Goal: Transaction & Acquisition: Purchase product/service

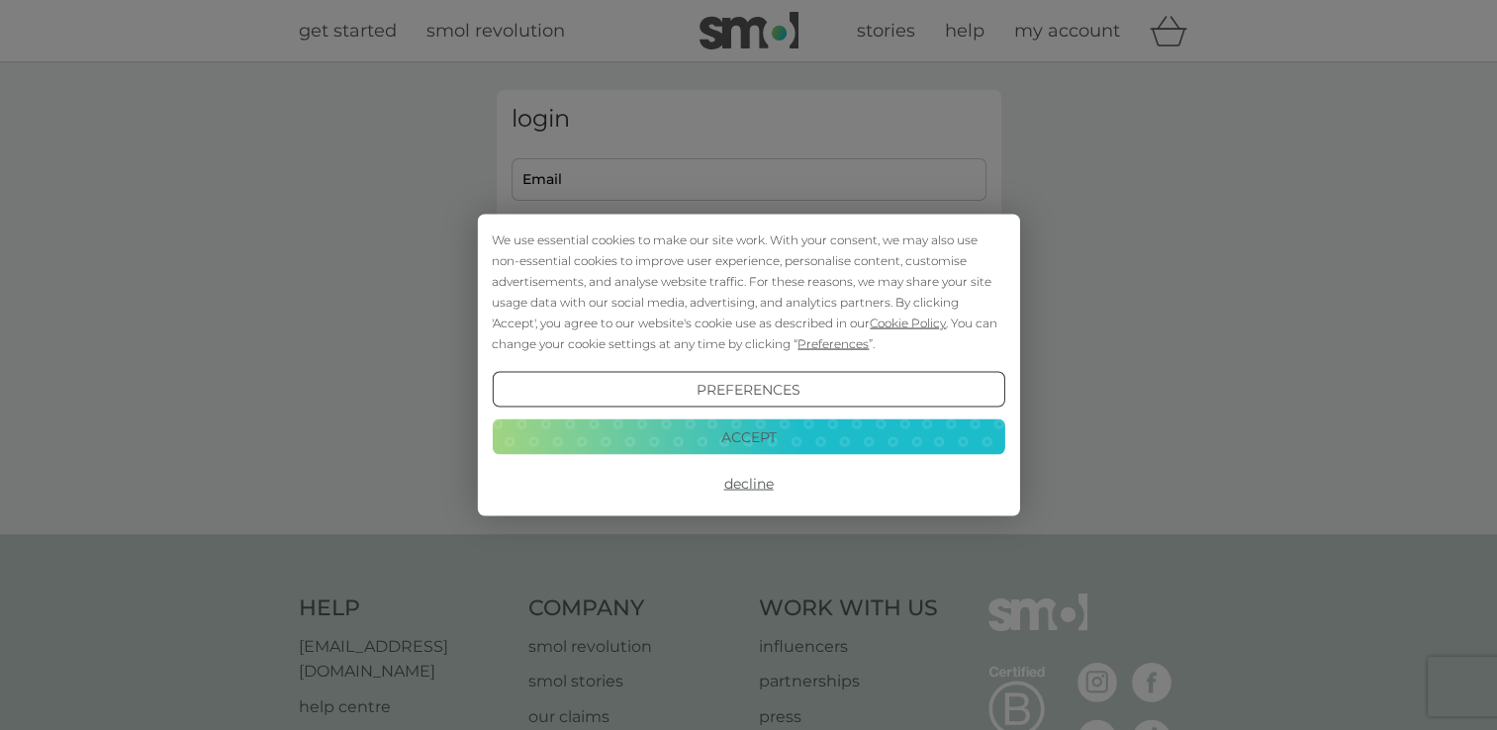
type input "[EMAIL_ADDRESS][DOMAIN_NAME]"
click at [833, 433] on button "Accept" at bounding box center [748, 436] width 512 height 36
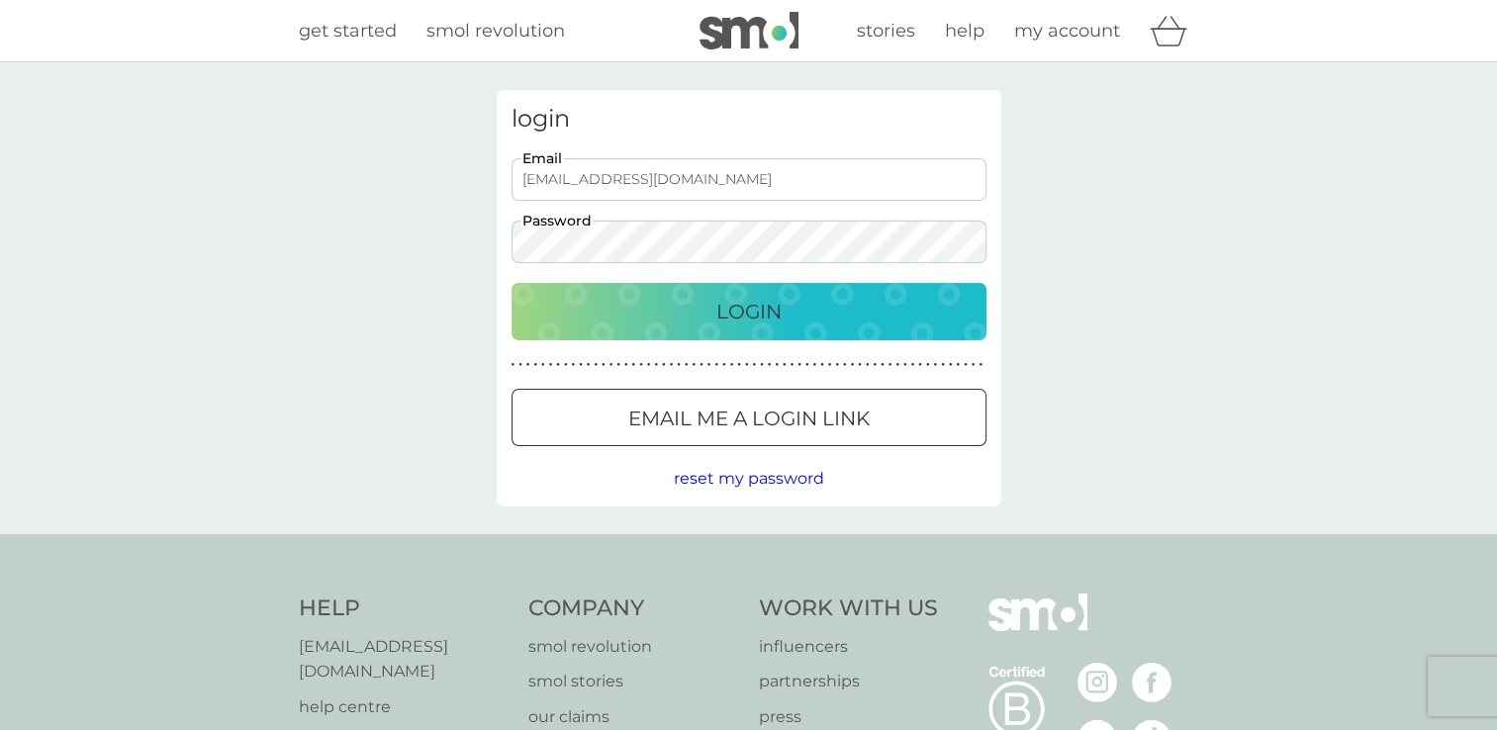
click at [690, 322] on div "Login" at bounding box center [748, 312] width 435 height 32
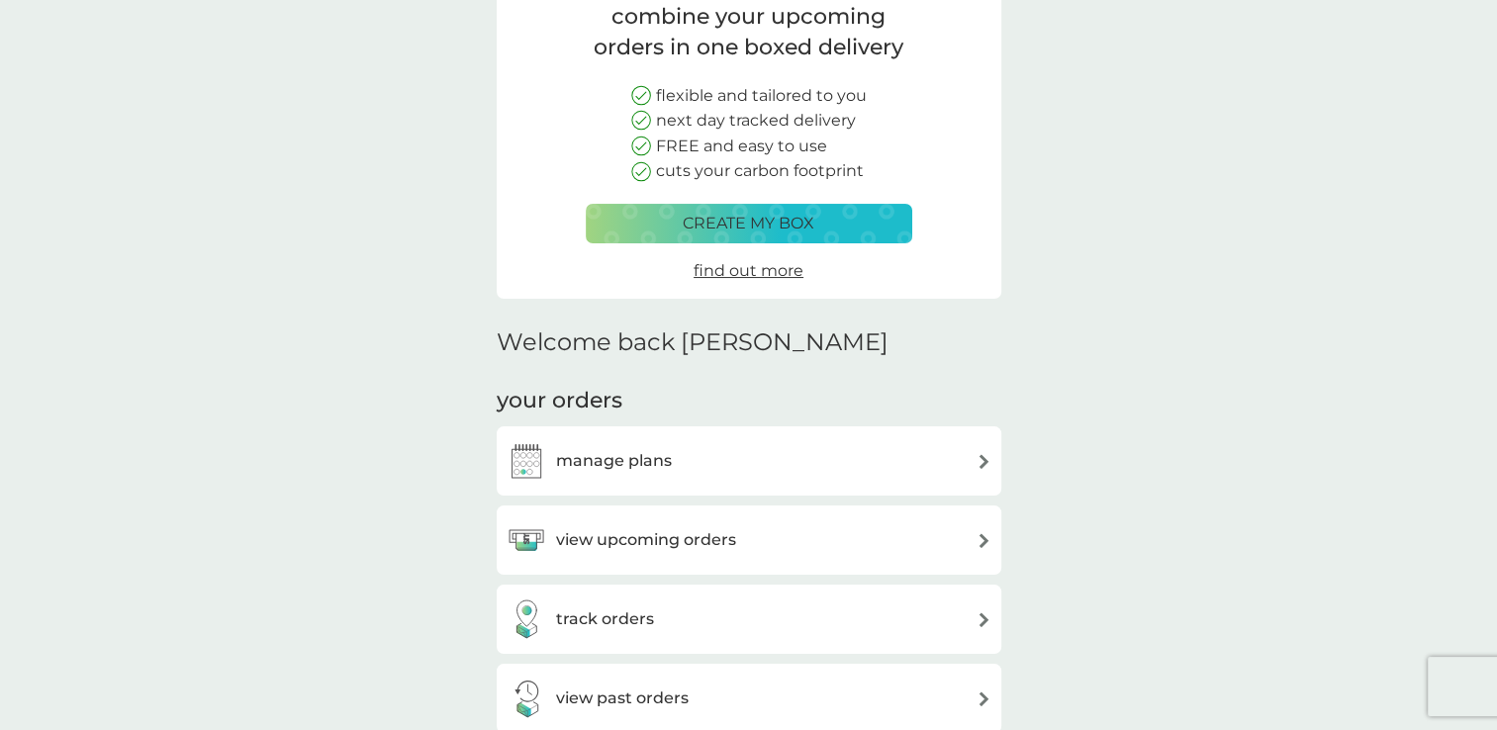
scroll to position [198, 0]
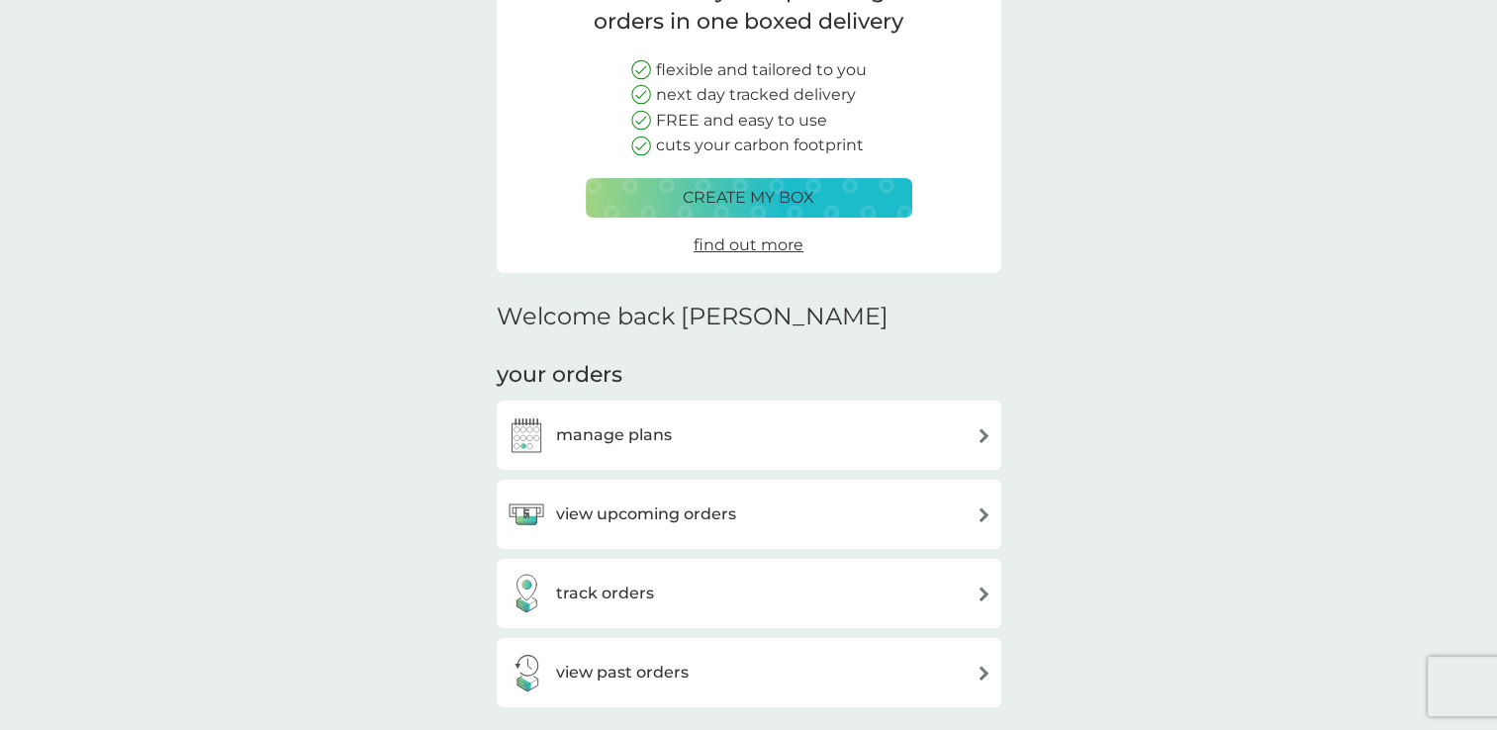
click at [586, 595] on h3 "track orders" at bounding box center [605, 594] width 98 height 26
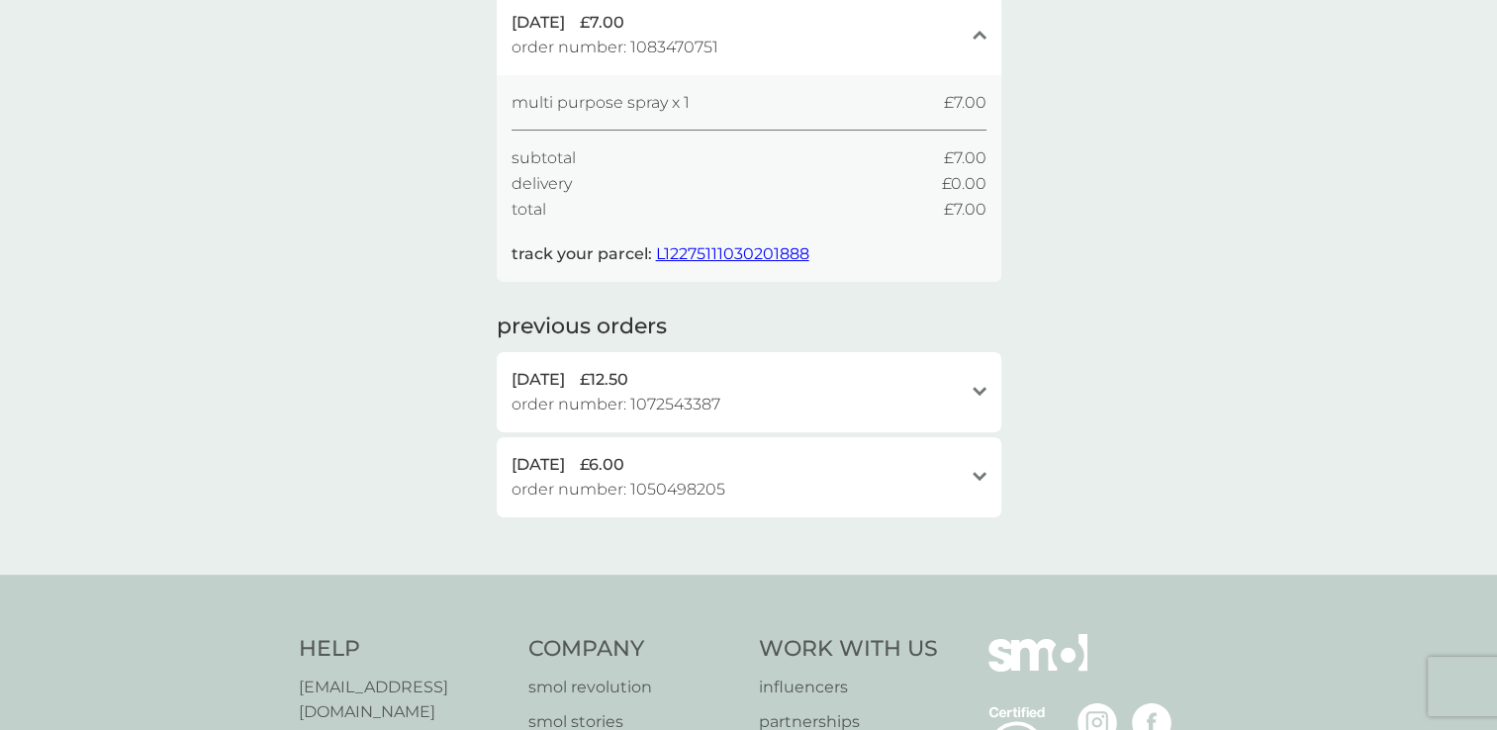
scroll to position [198, 0]
click at [978, 473] on icon at bounding box center [979, 473] width 14 height 9
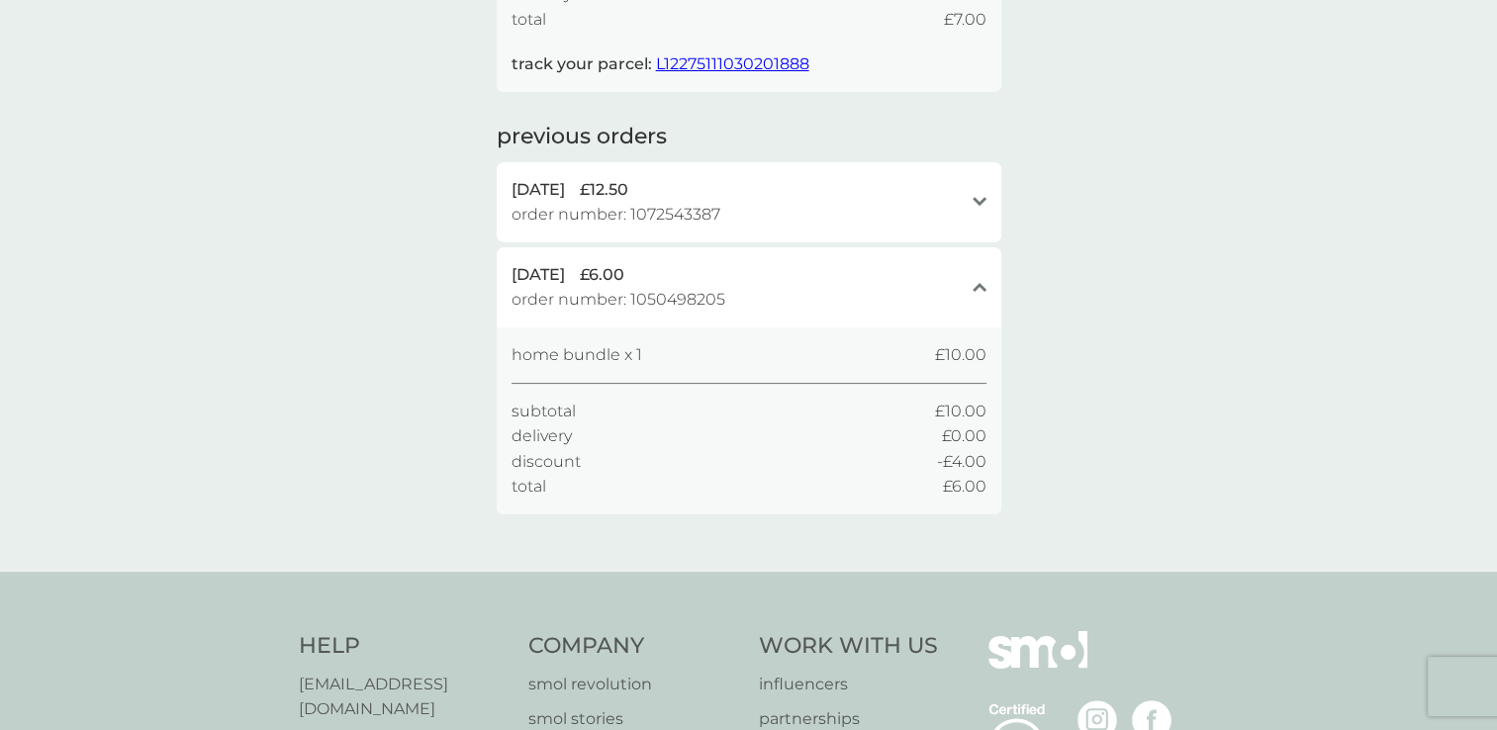
scroll to position [396, 0]
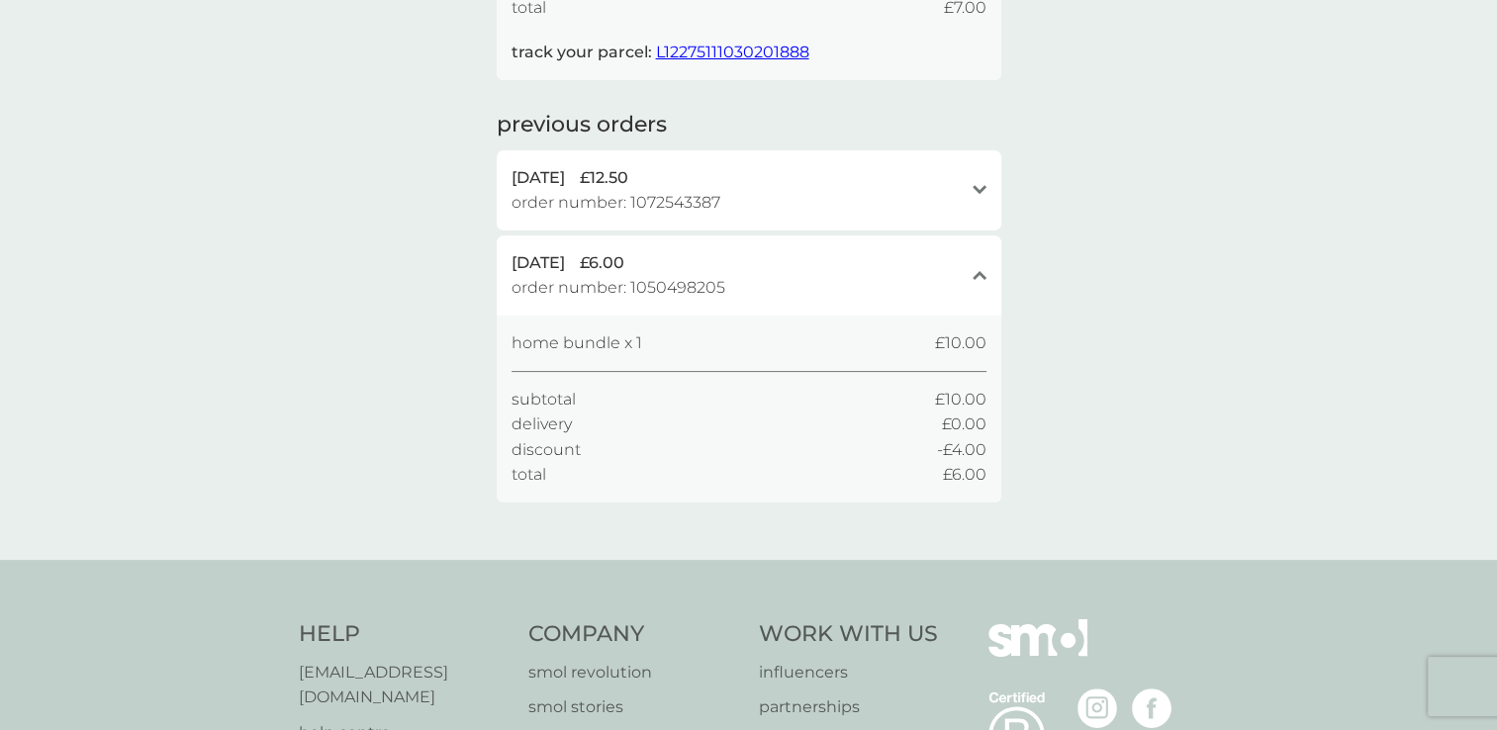
click at [977, 193] on icon at bounding box center [979, 189] width 14 height 9
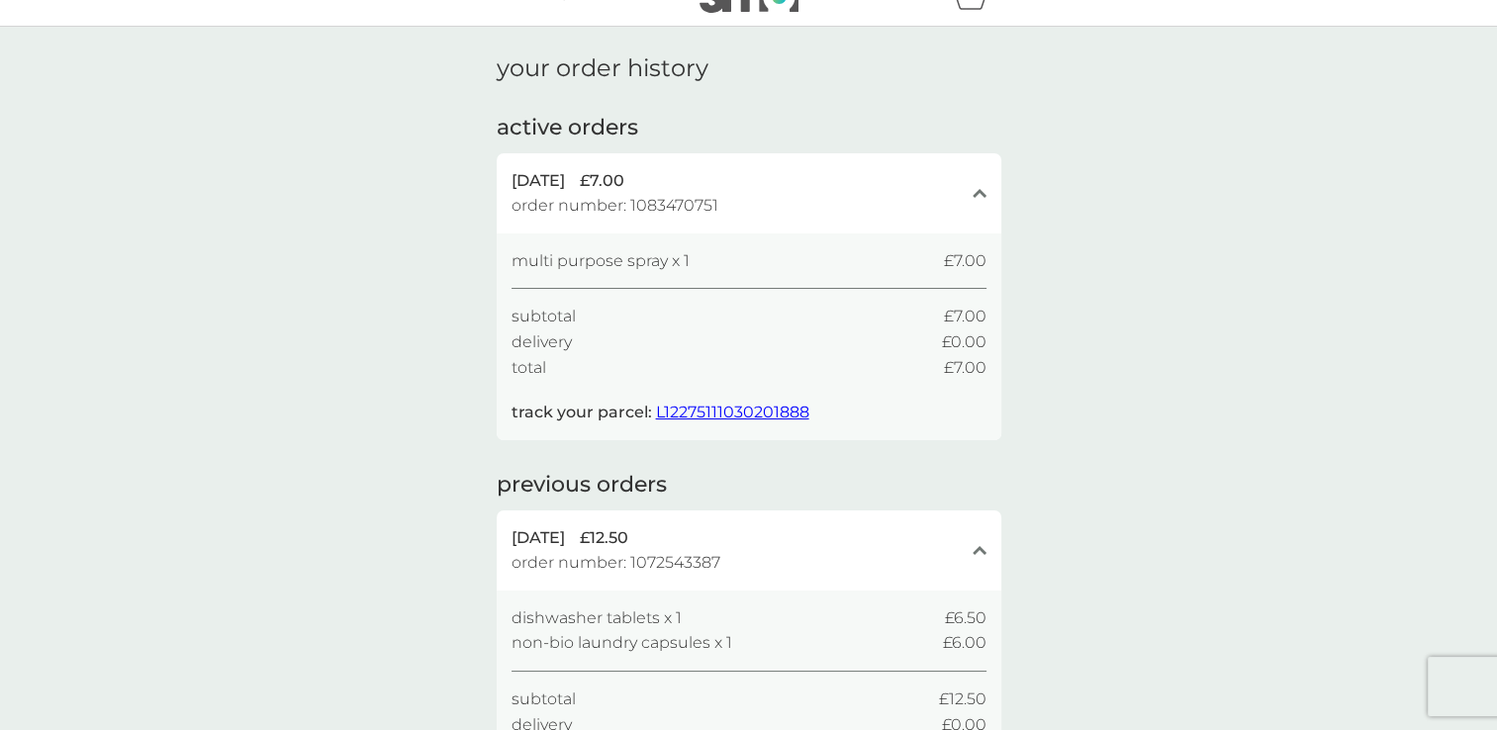
scroll to position [0, 0]
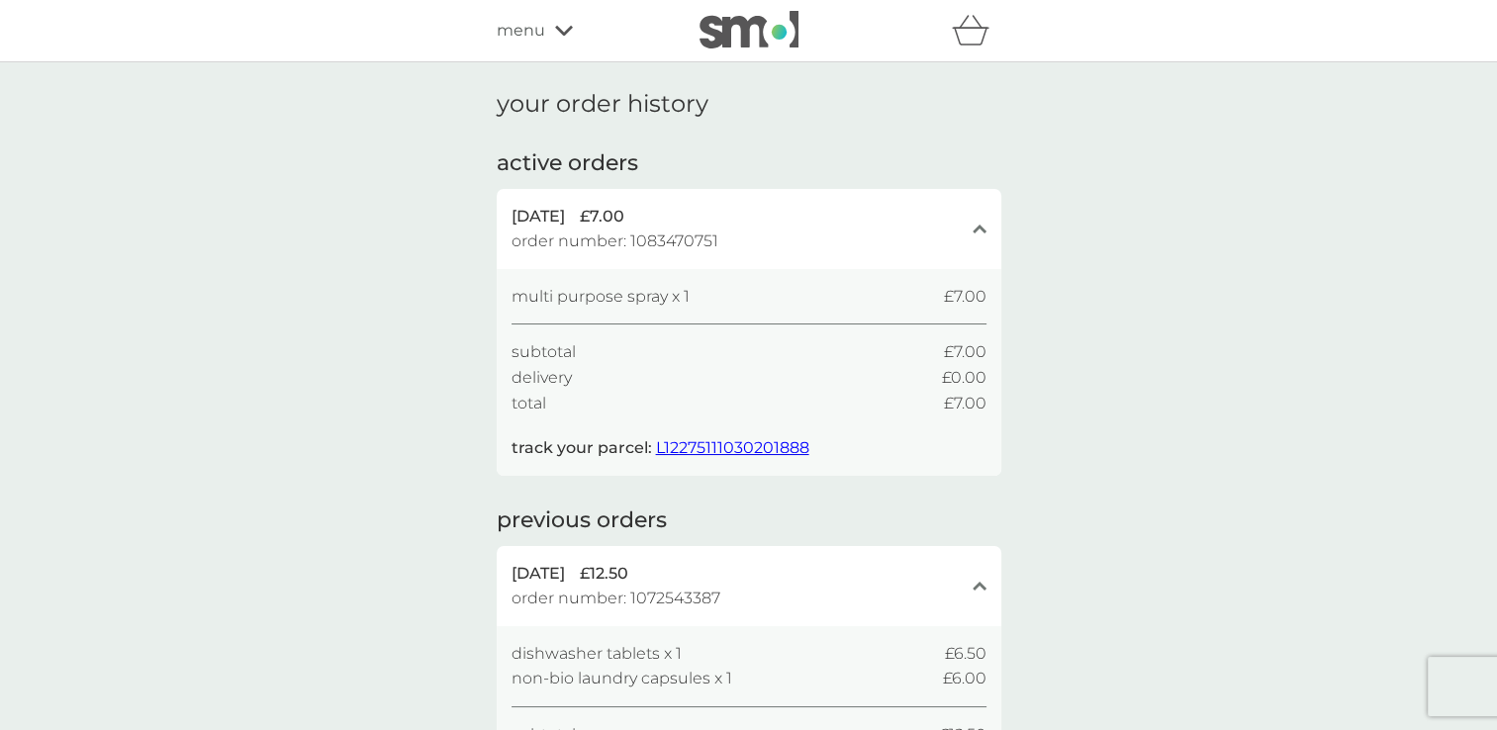
click at [562, 35] on icon at bounding box center [564, 31] width 18 height 10
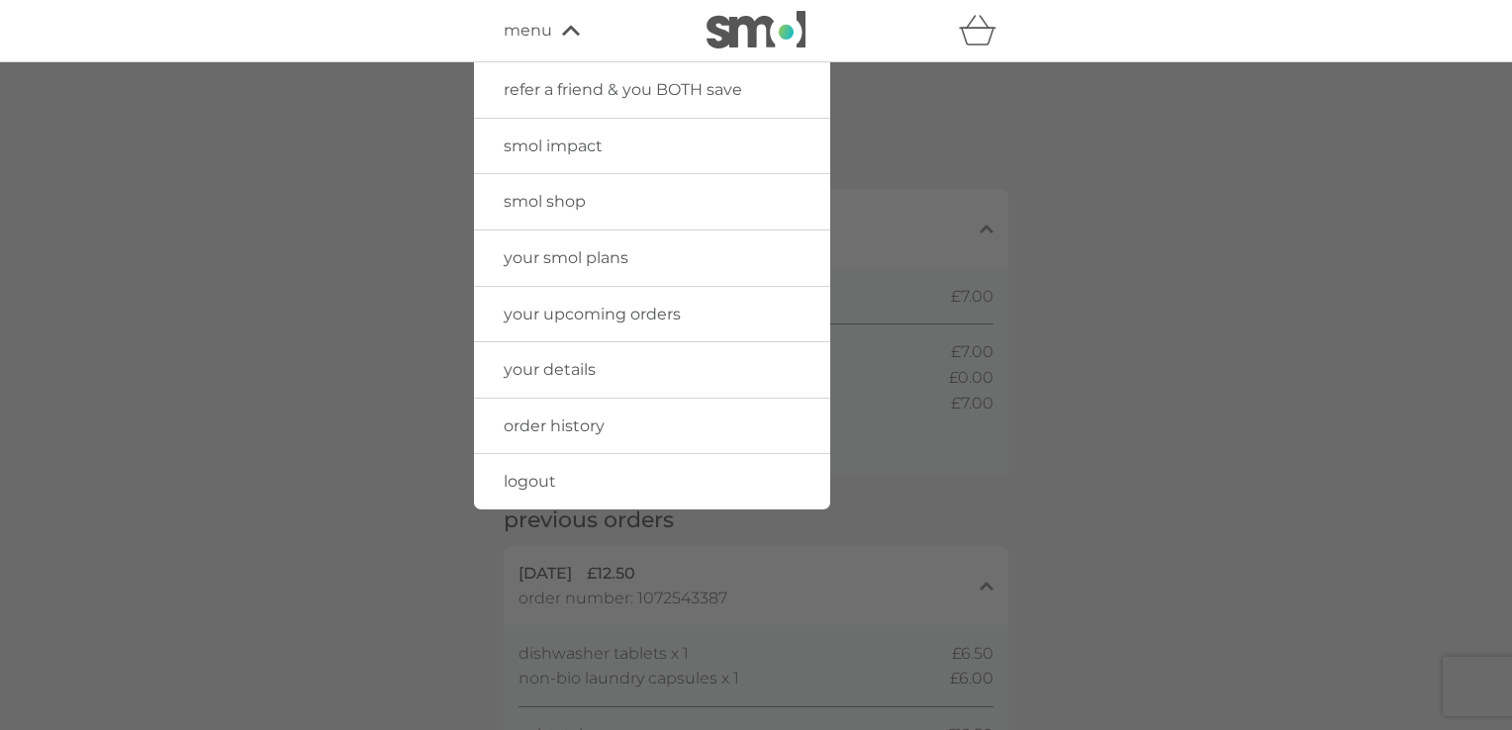
click at [572, 25] on icon at bounding box center [571, 31] width 18 height 12
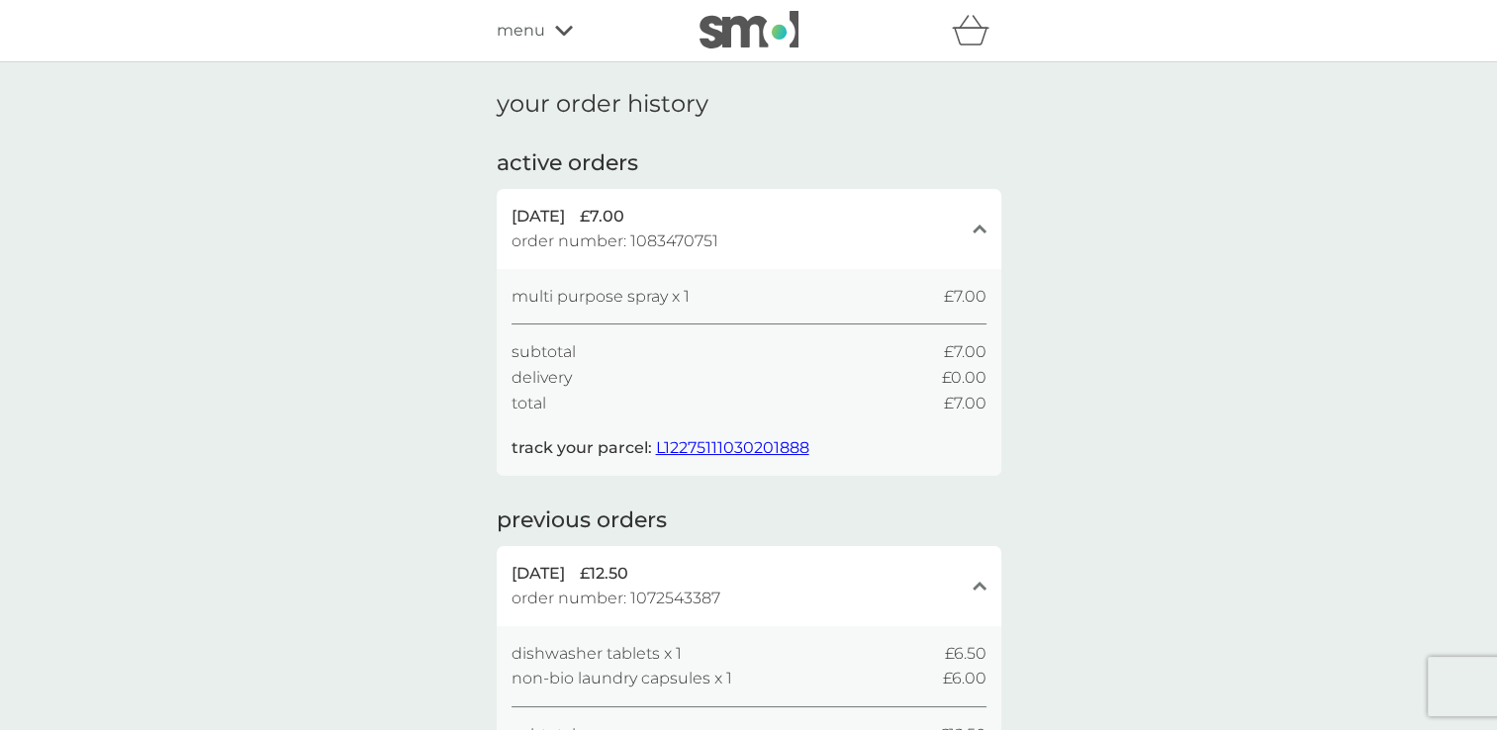
click at [563, 29] on icon at bounding box center [564, 31] width 18 height 12
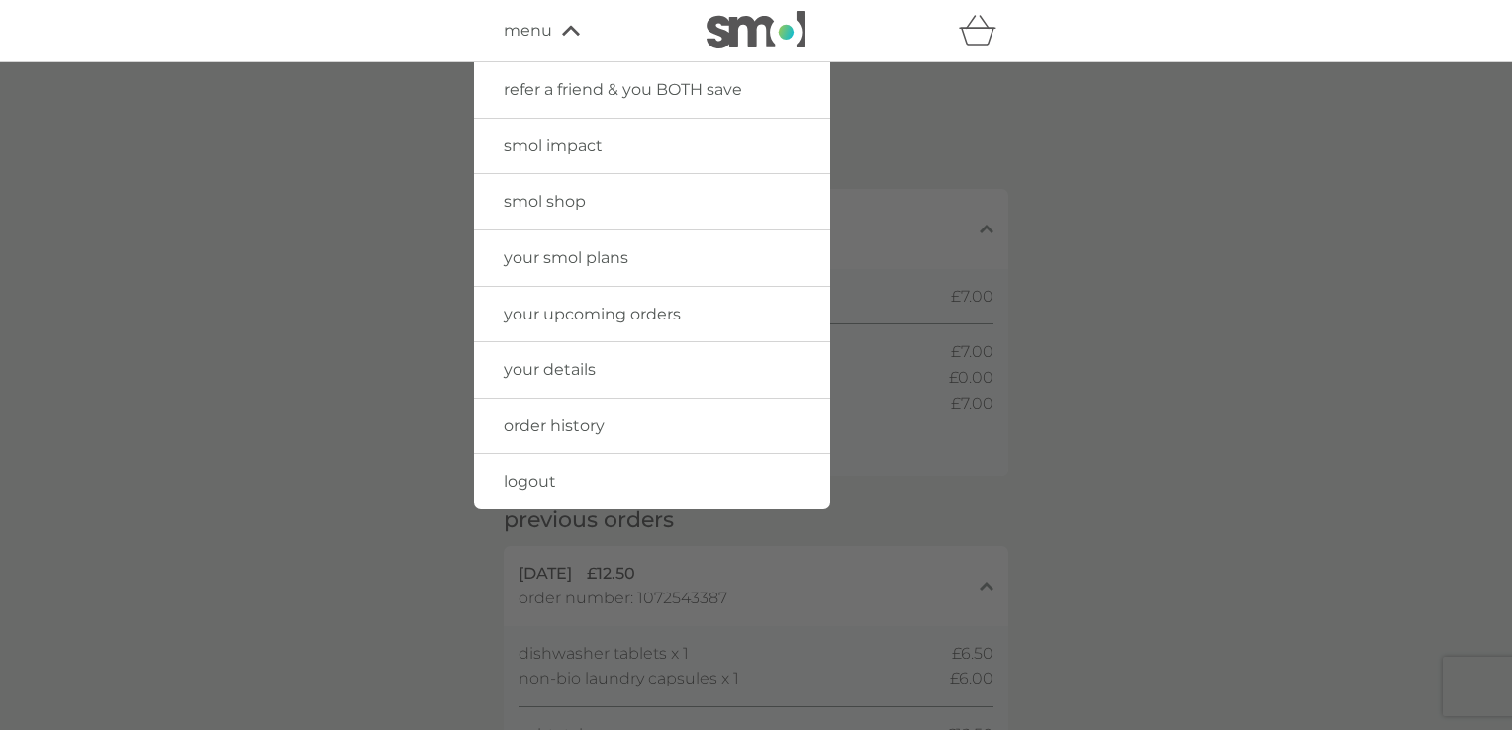
click at [554, 269] on link "your smol plans" at bounding box center [652, 258] width 356 height 55
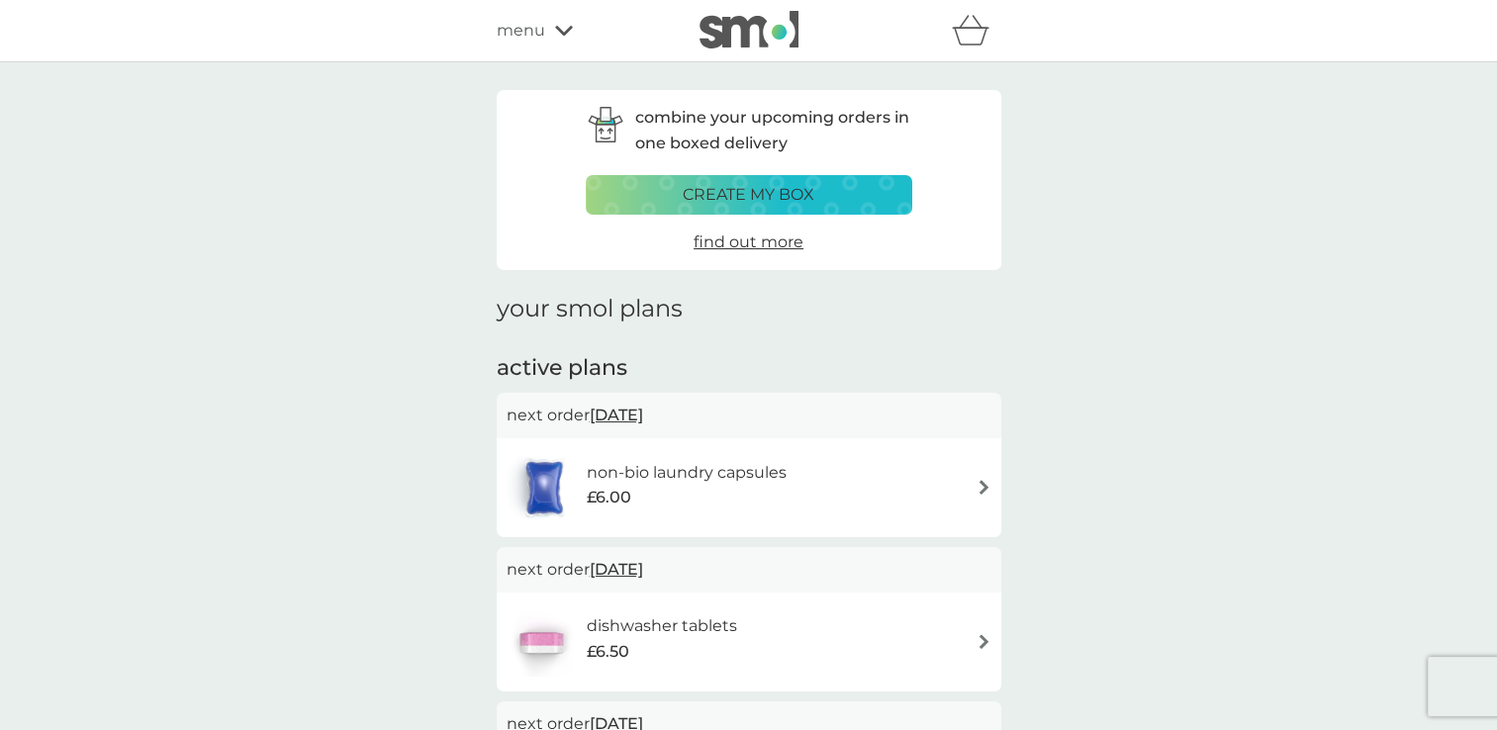
click at [563, 29] on icon at bounding box center [564, 31] width 18 height 12
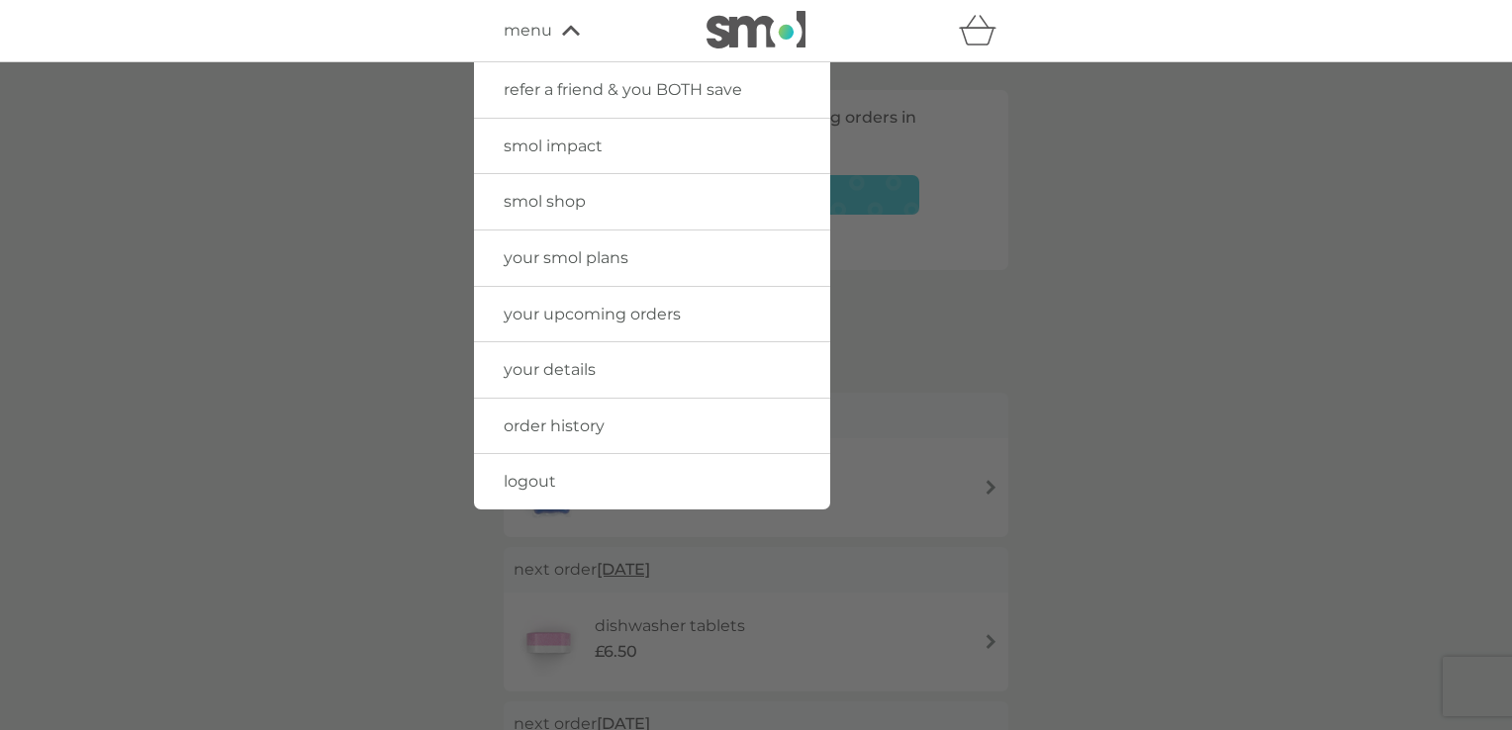
click at [536, 204] on span "smol shop" at bounding box center [545, 201] width 82 height 19
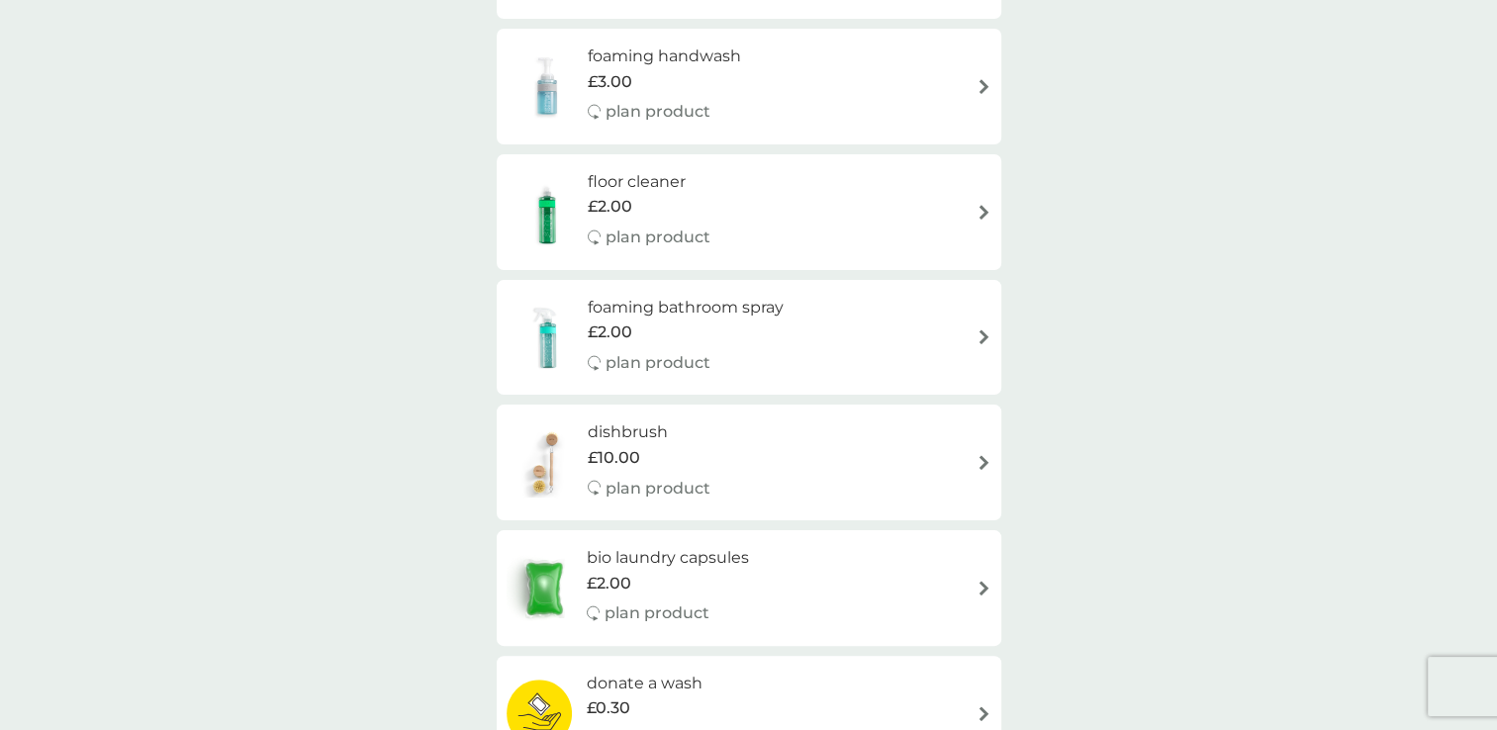
scroll to position [396, 0]
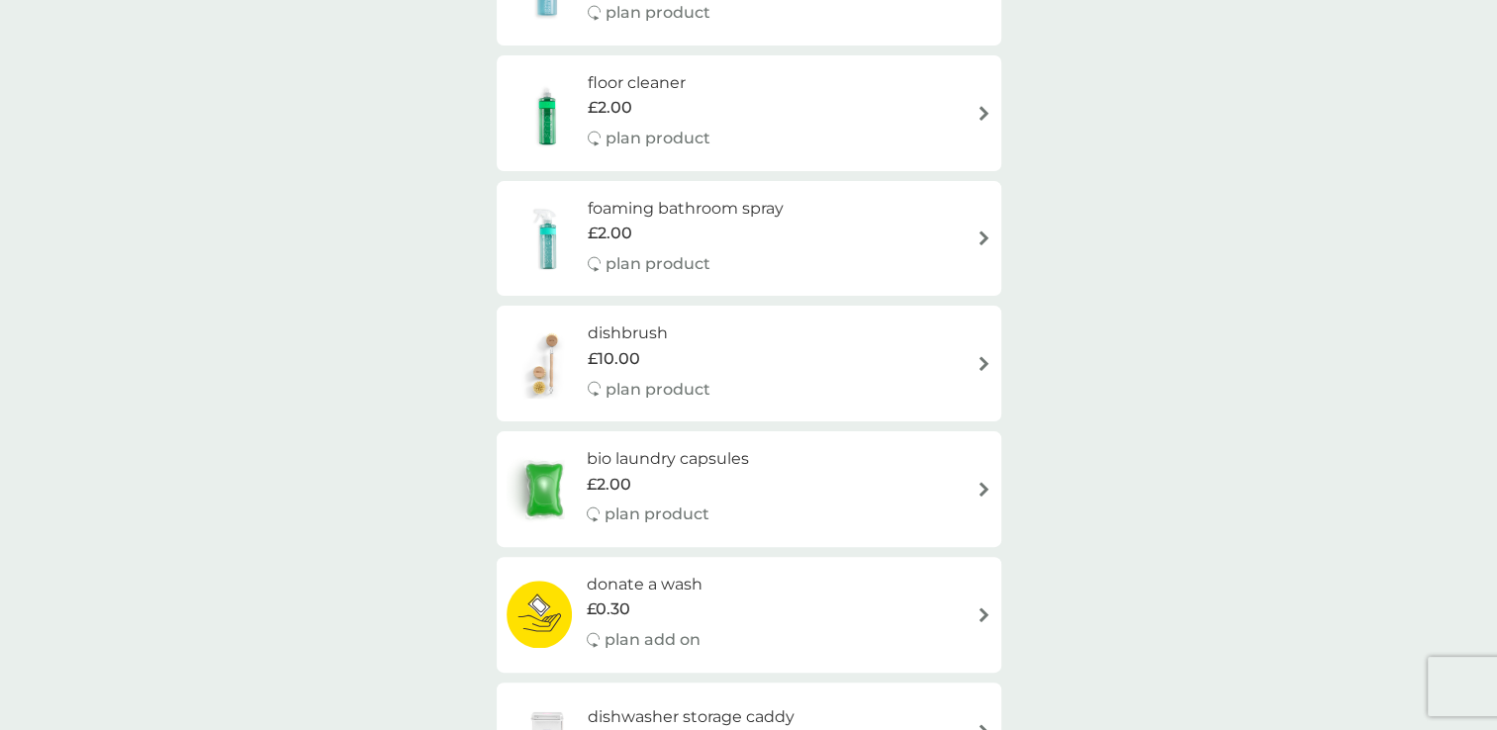
click at [977, 489] on img at bounding box center [983, 489] width 15 height 15
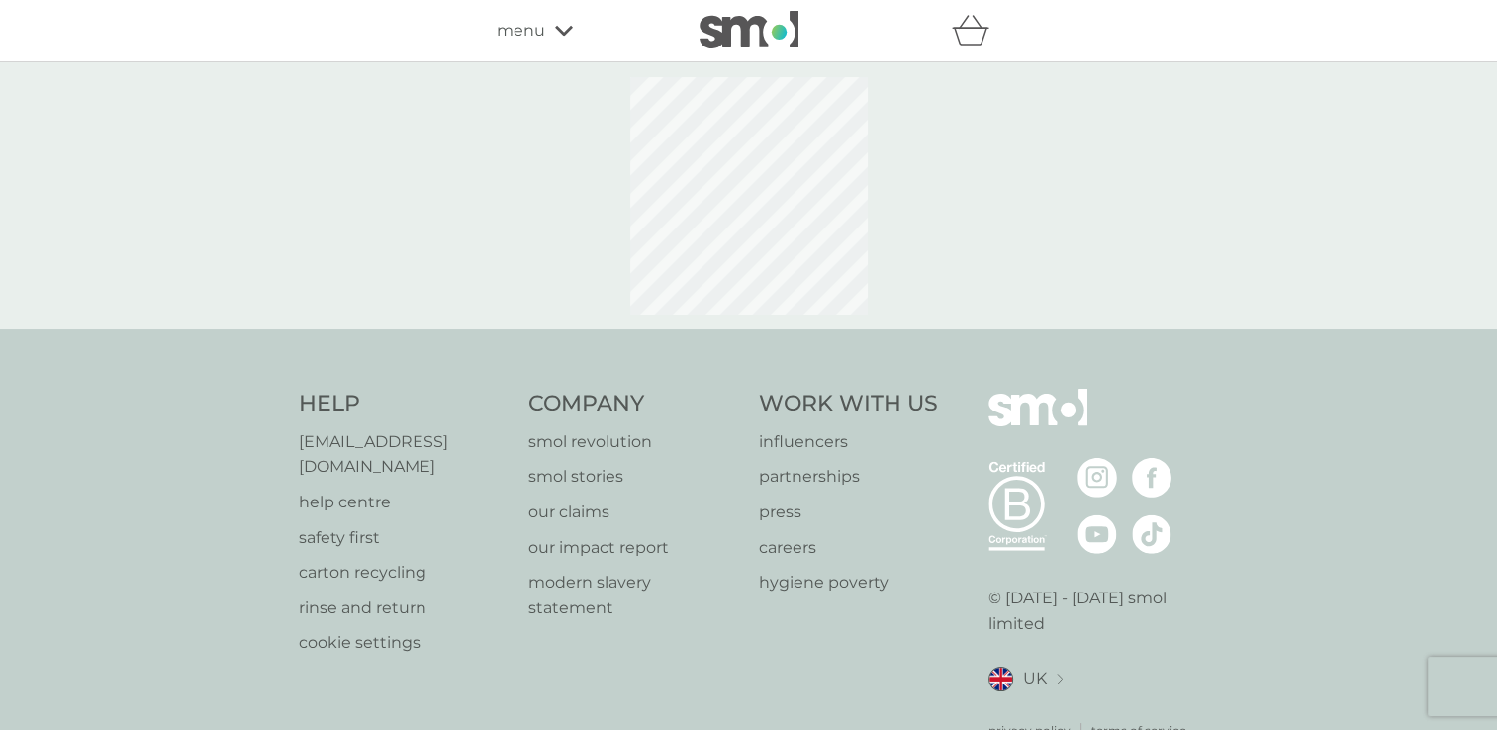
select select "42"
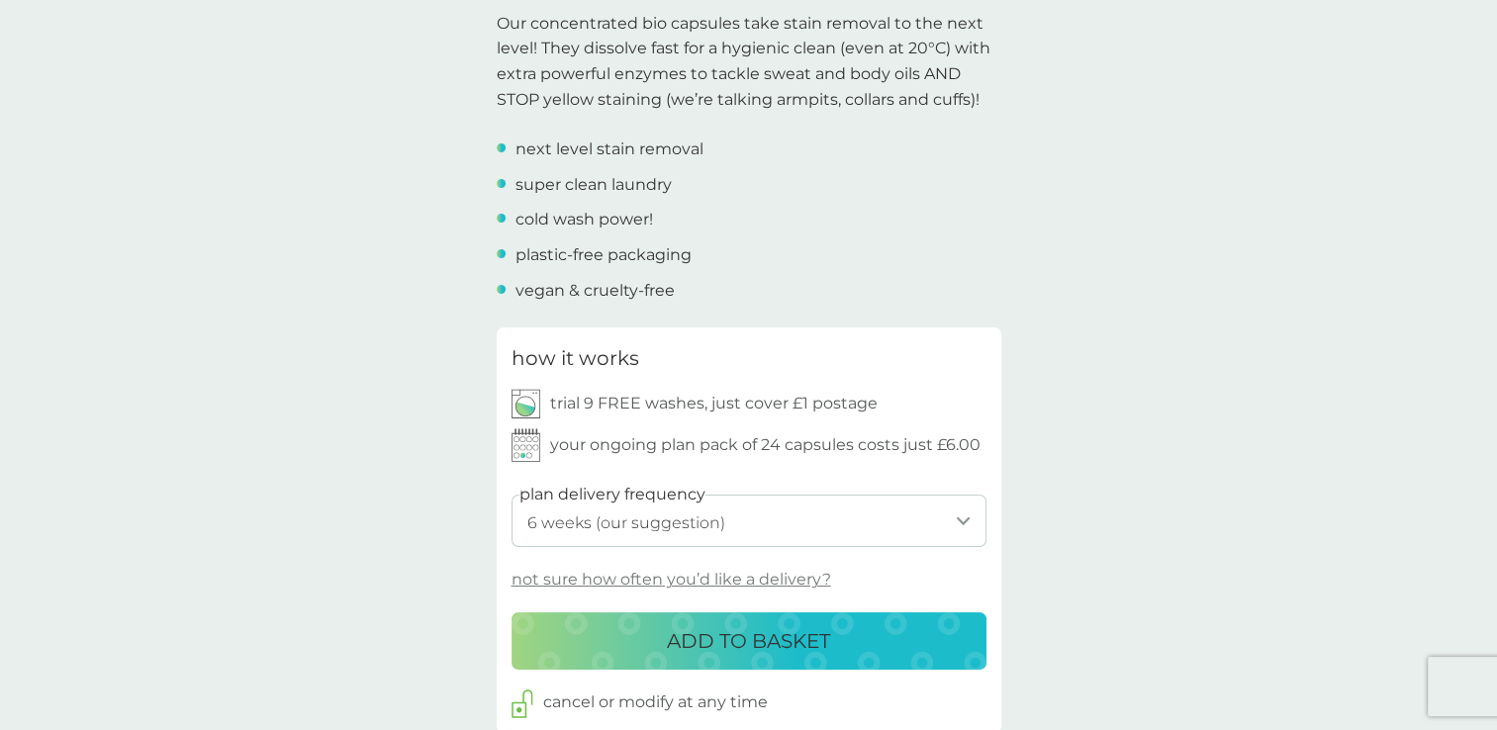
scroll to position [693, 0]
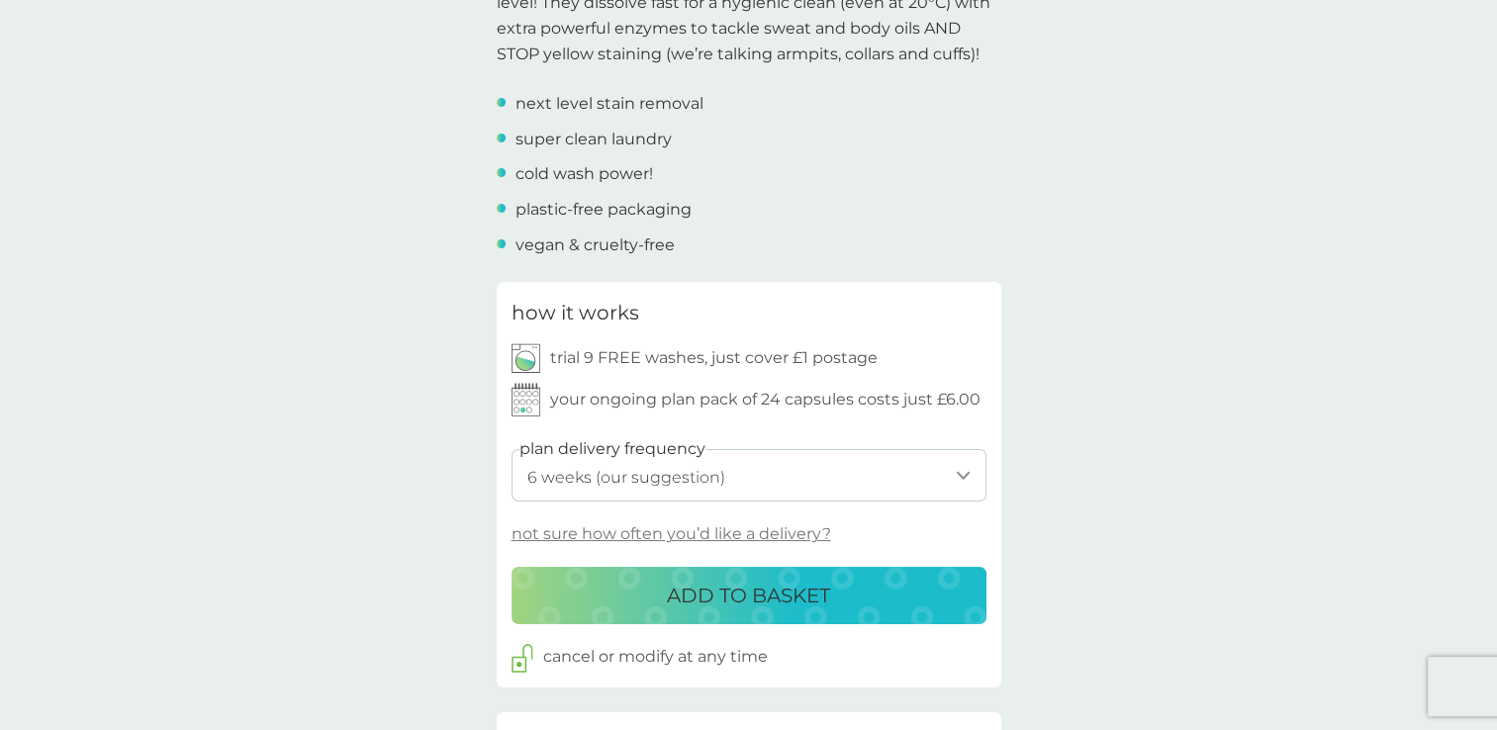
click at [803, 596] on p "ADD TO BASKET" at bounding box center [748, 596] width 163 height 32
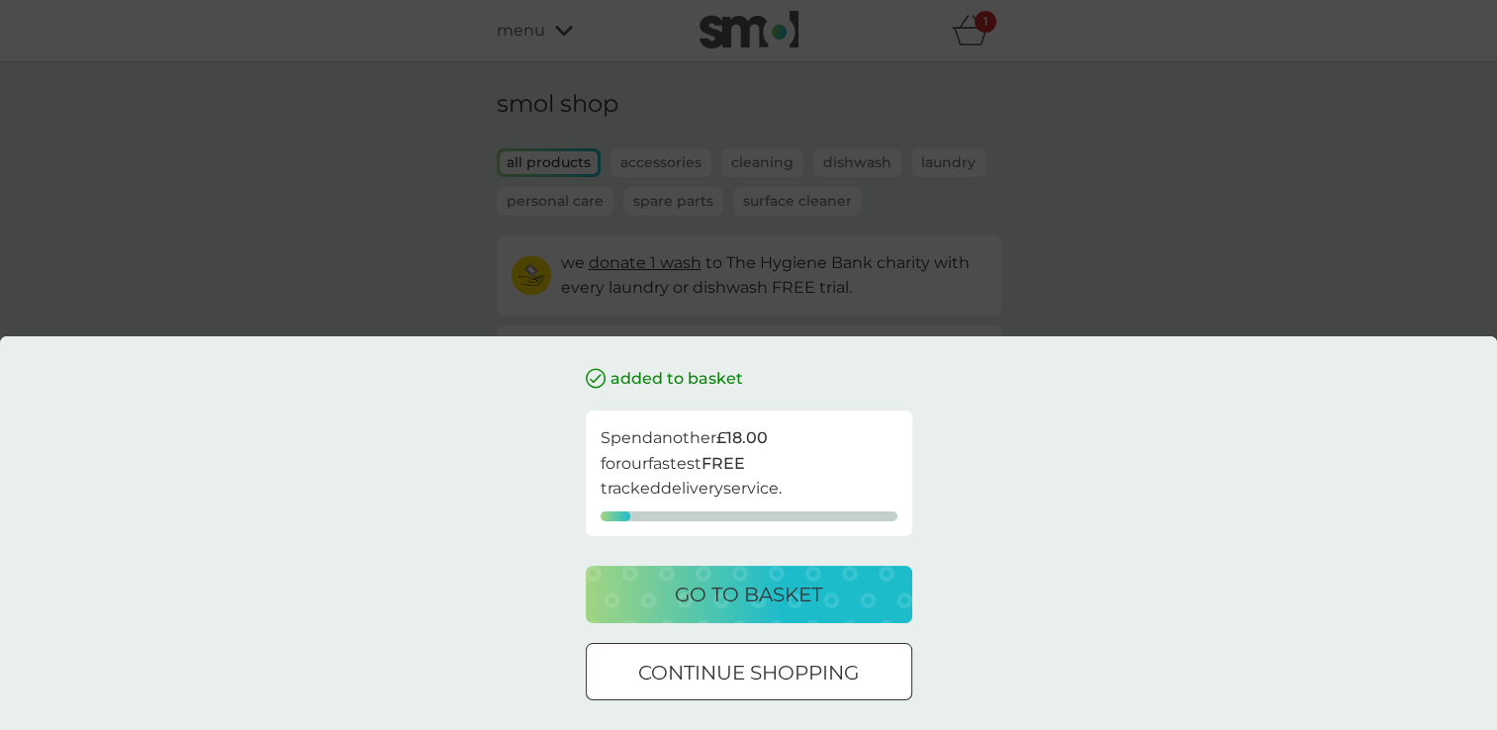
click at [803, 591] on p "go to basket" at bounding box center [748, 595] width 147 height 32
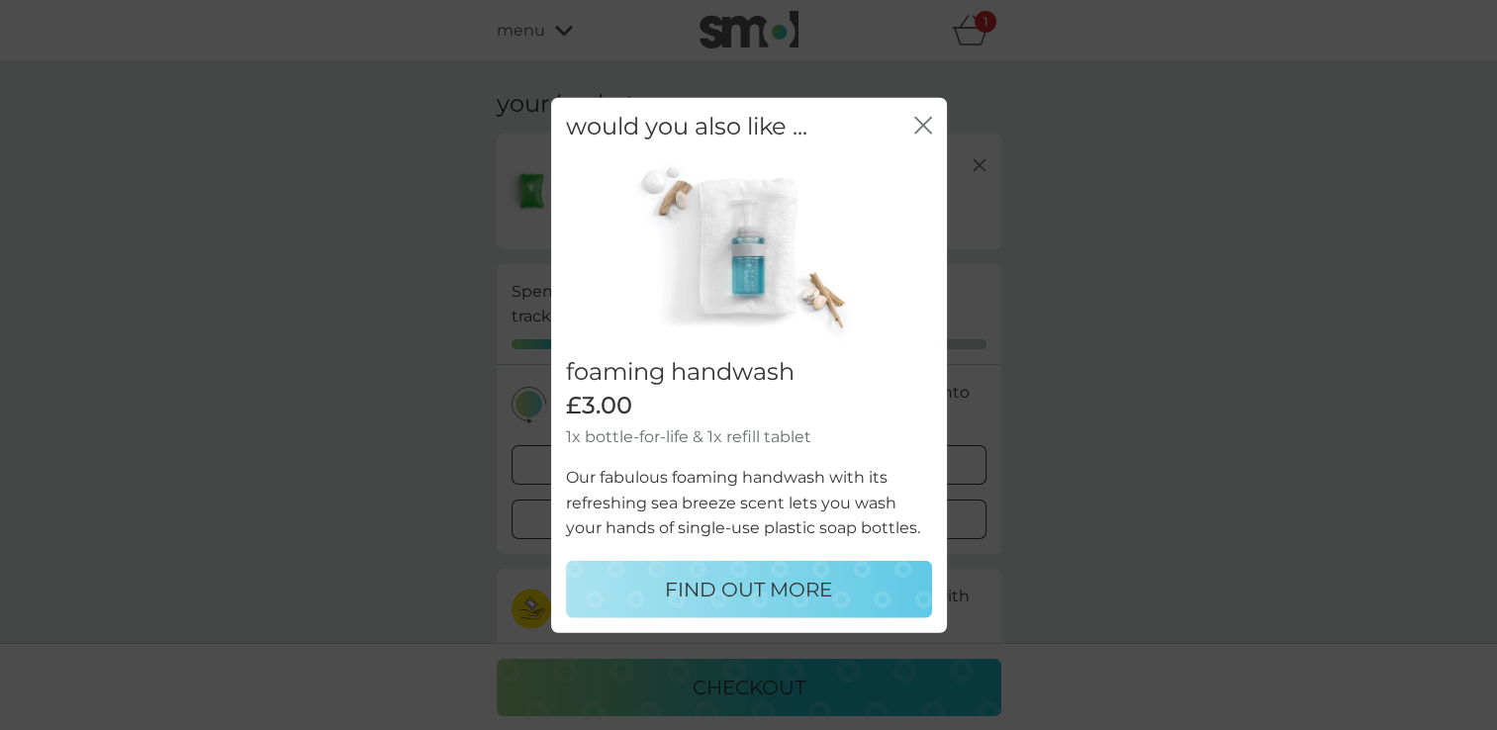
click at [921, 127] on icon "close" at bounding box center [919, 126] width 8 height 16
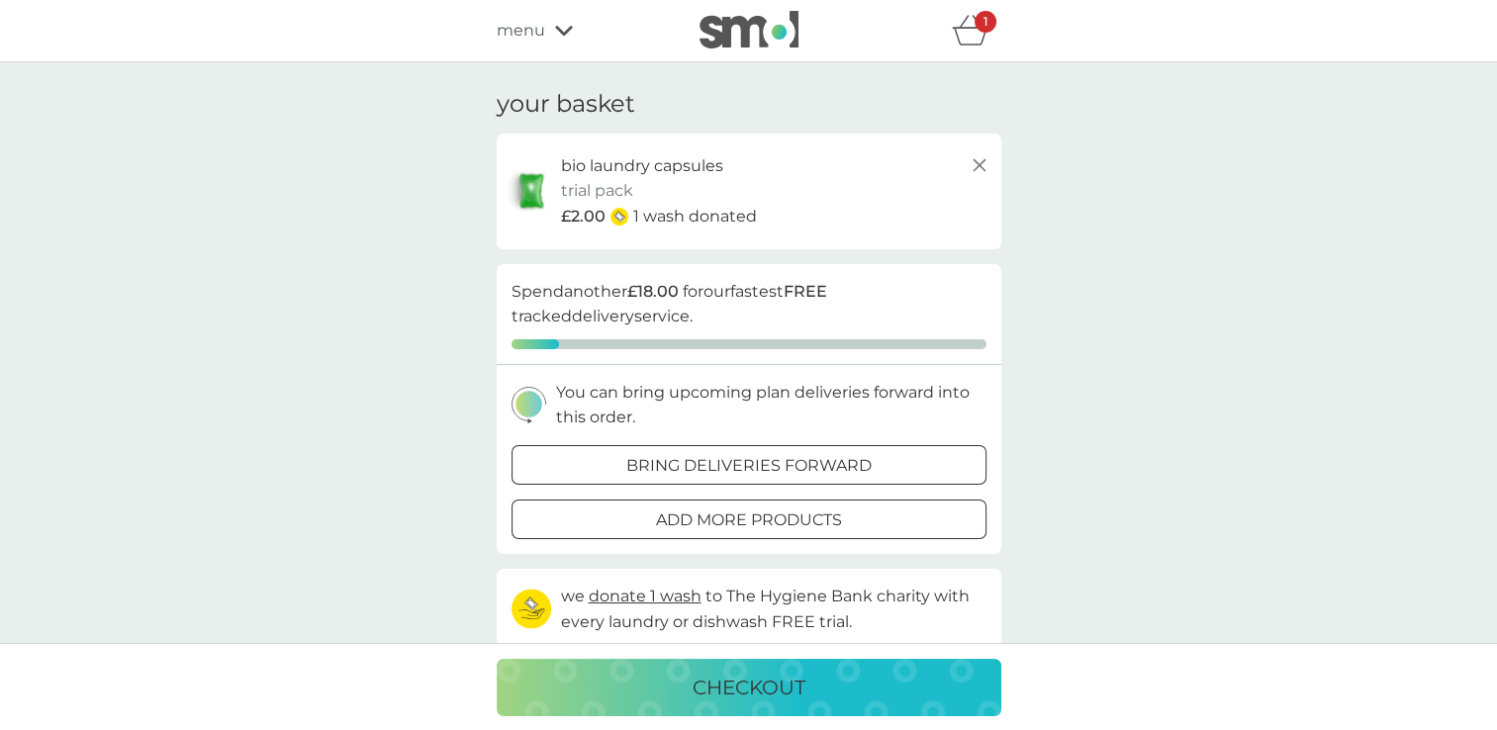
click at [977, 168] on icon at bounding box center [980, 165] width 24 height 24
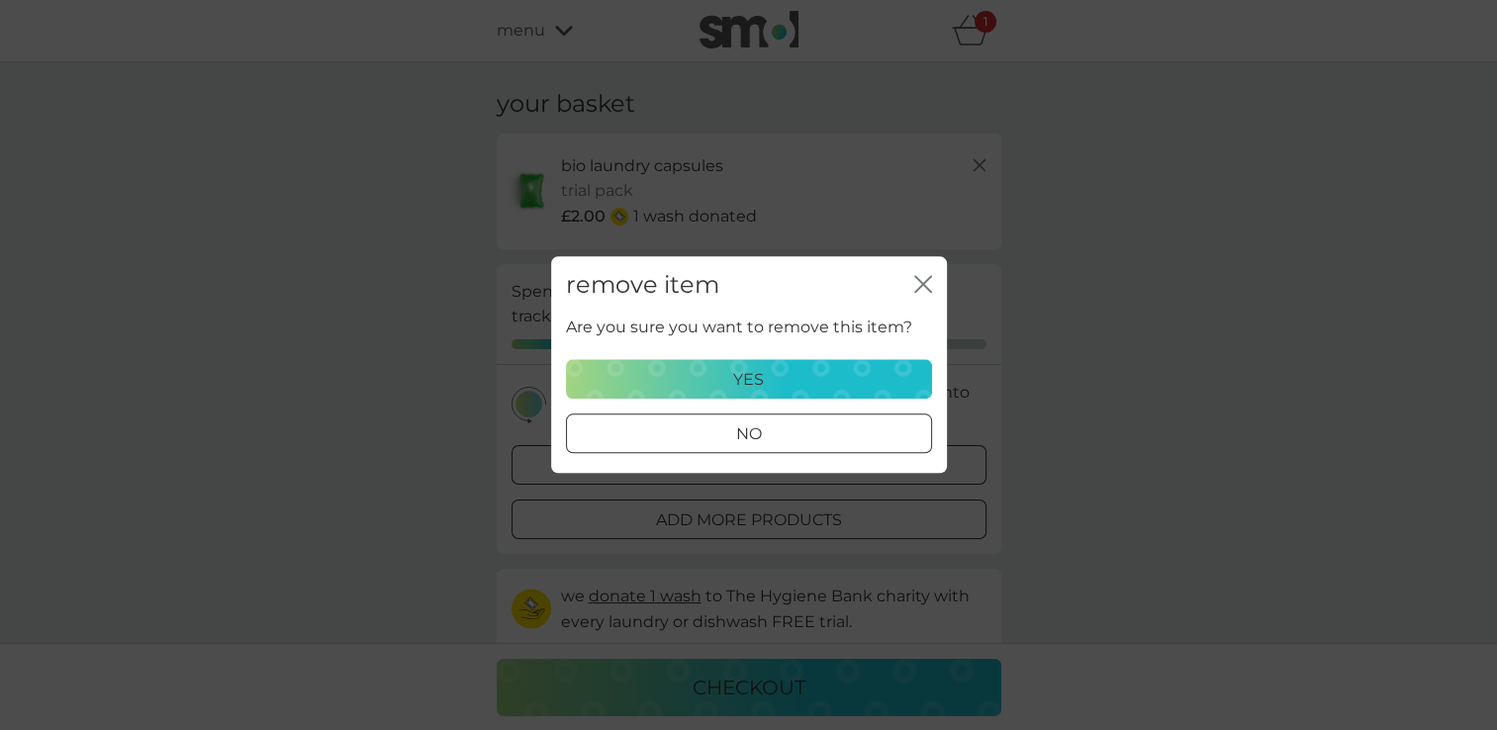
click at [832, 372] on div "yes" at bounding box center [749, 380] width 340 height 26
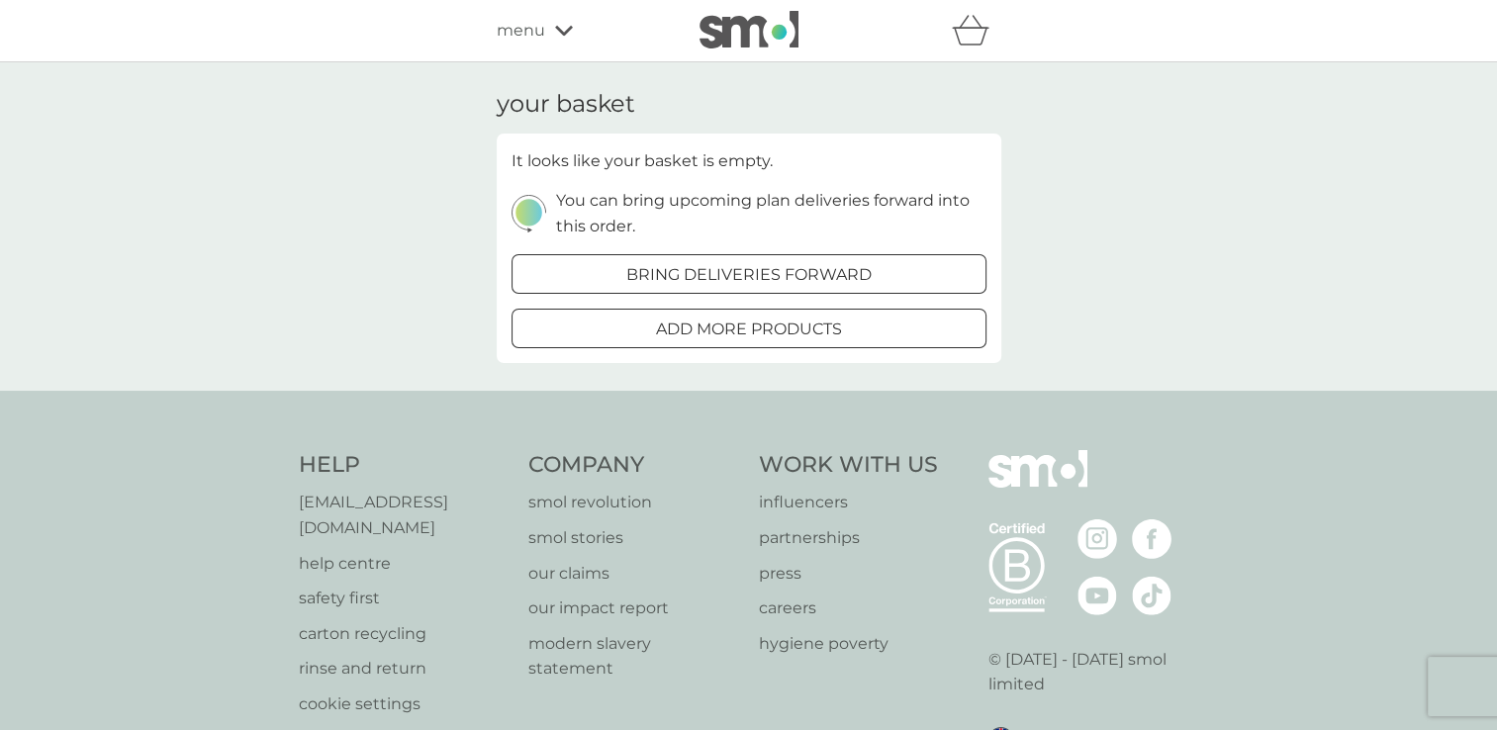
click at [562, 27] on icon at bounding box center [564, 31] width 18 height 12
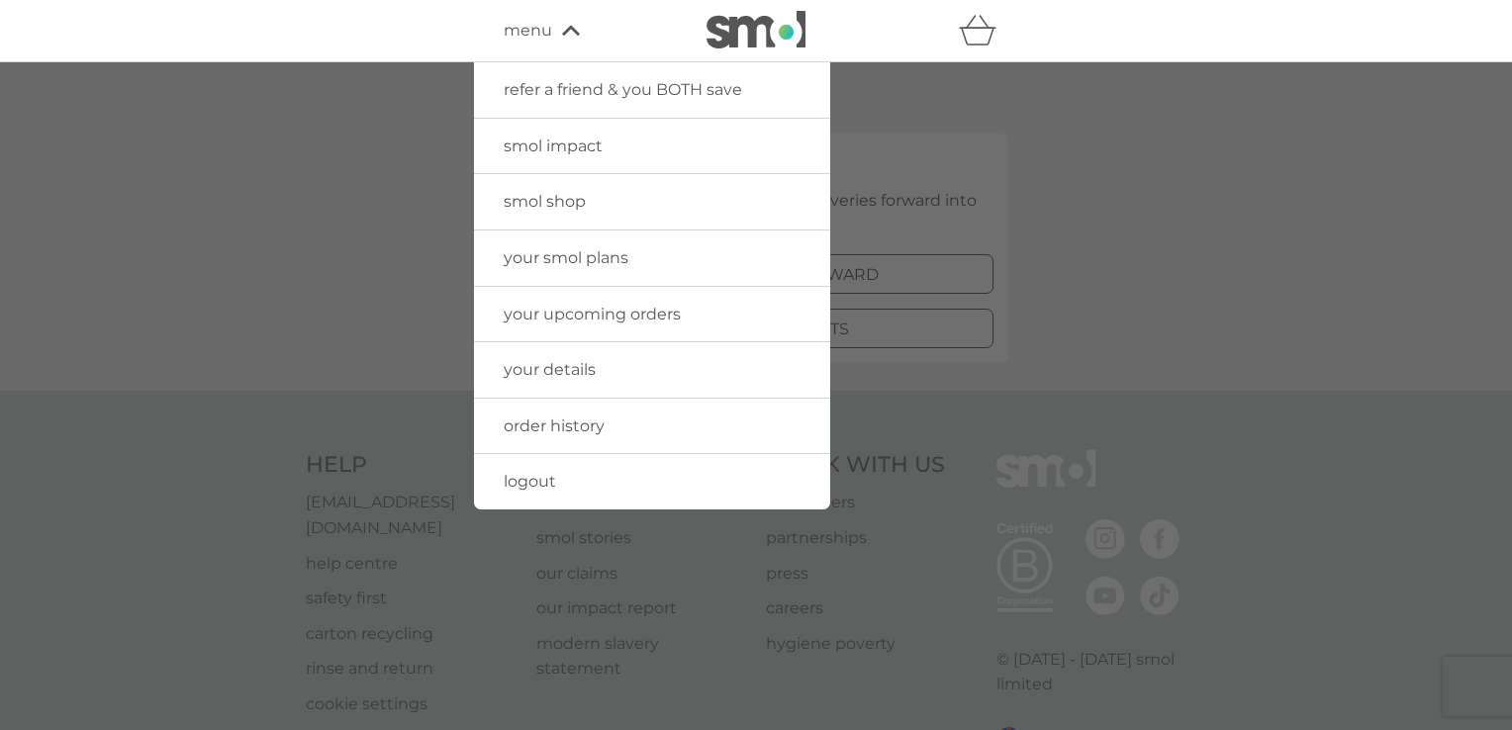
click at [572, 259] on span "your smol plans" at bounding box center [566, 257] width 125 height 19
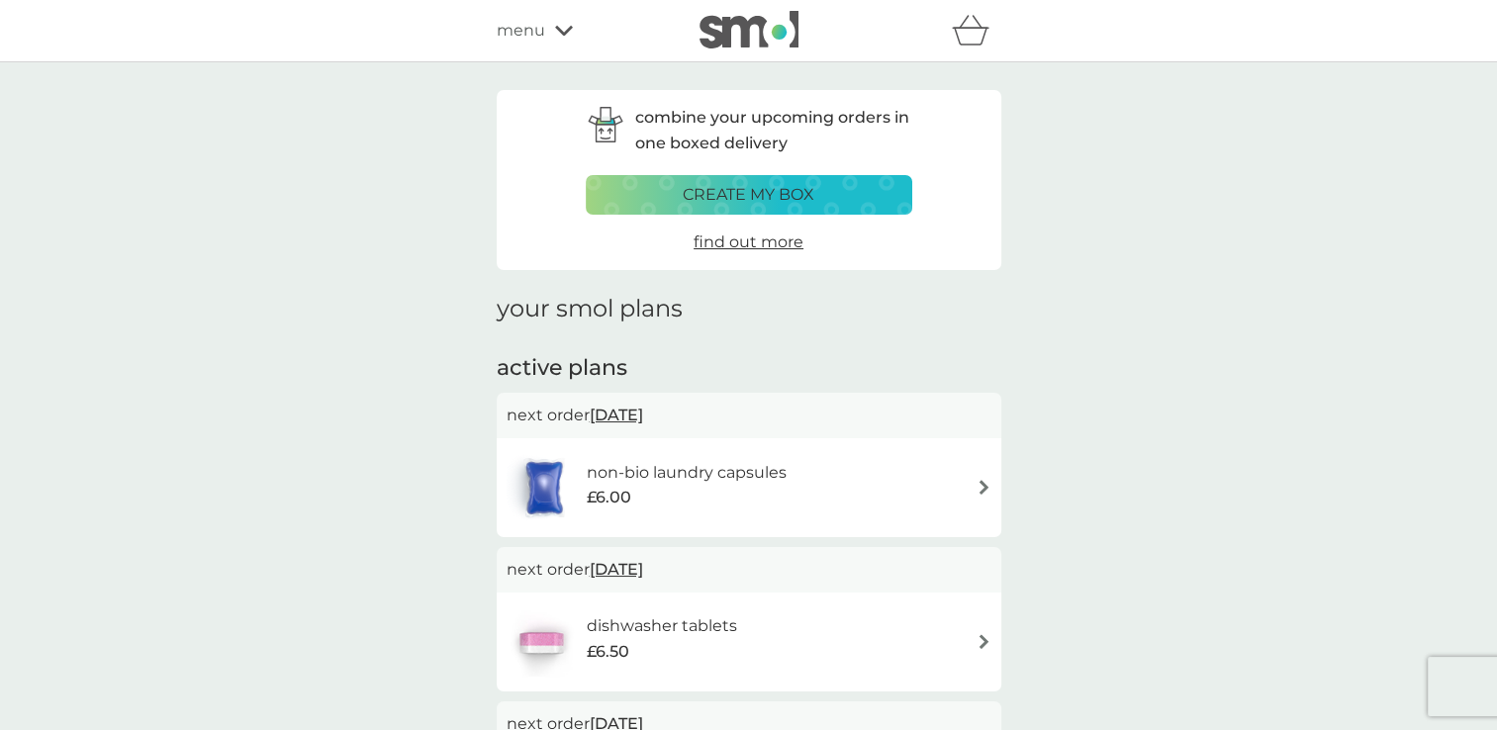
click at [976, 482] on img at bounding box center [983, 487] width 15 height 15
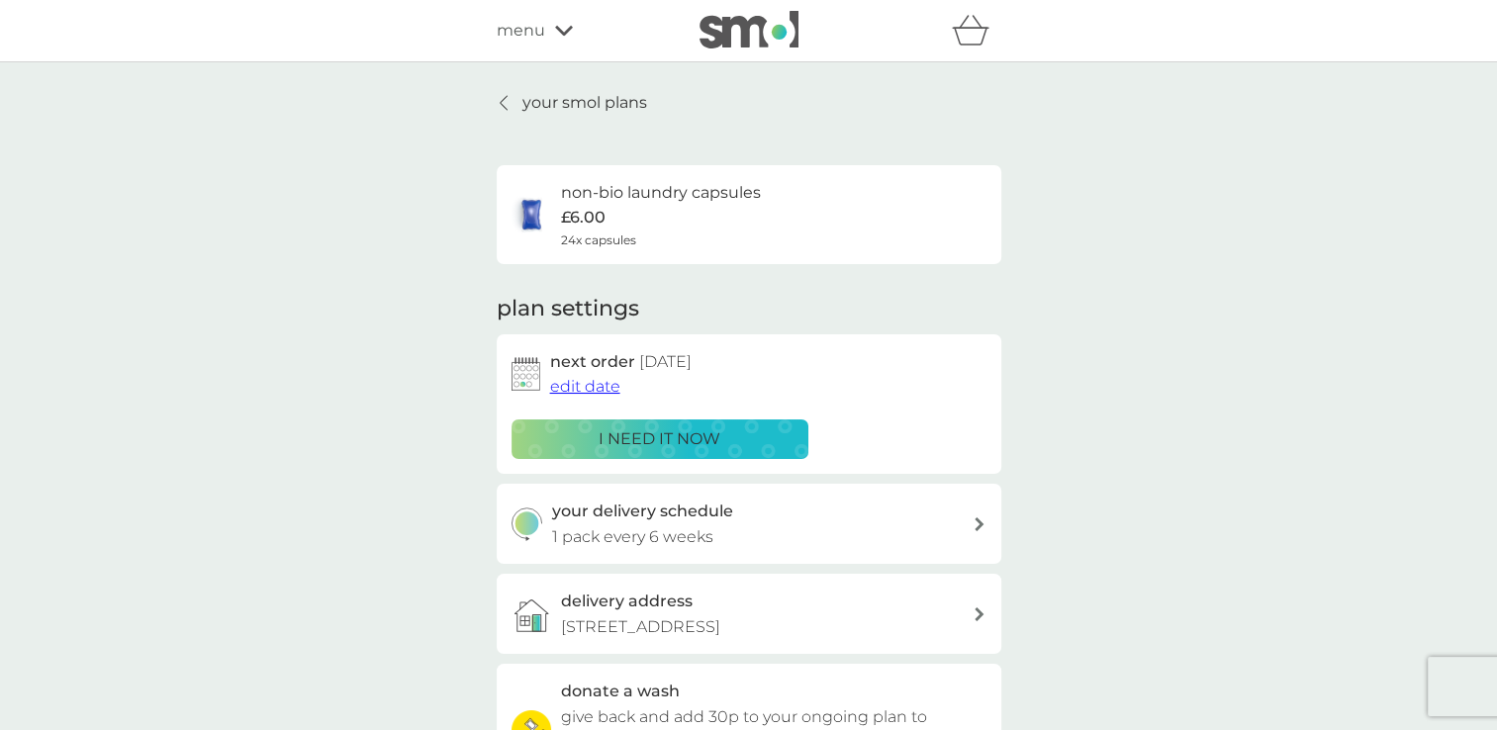
click at [500, 96] on icon at bounding box center [504, 103] width 8 height 16
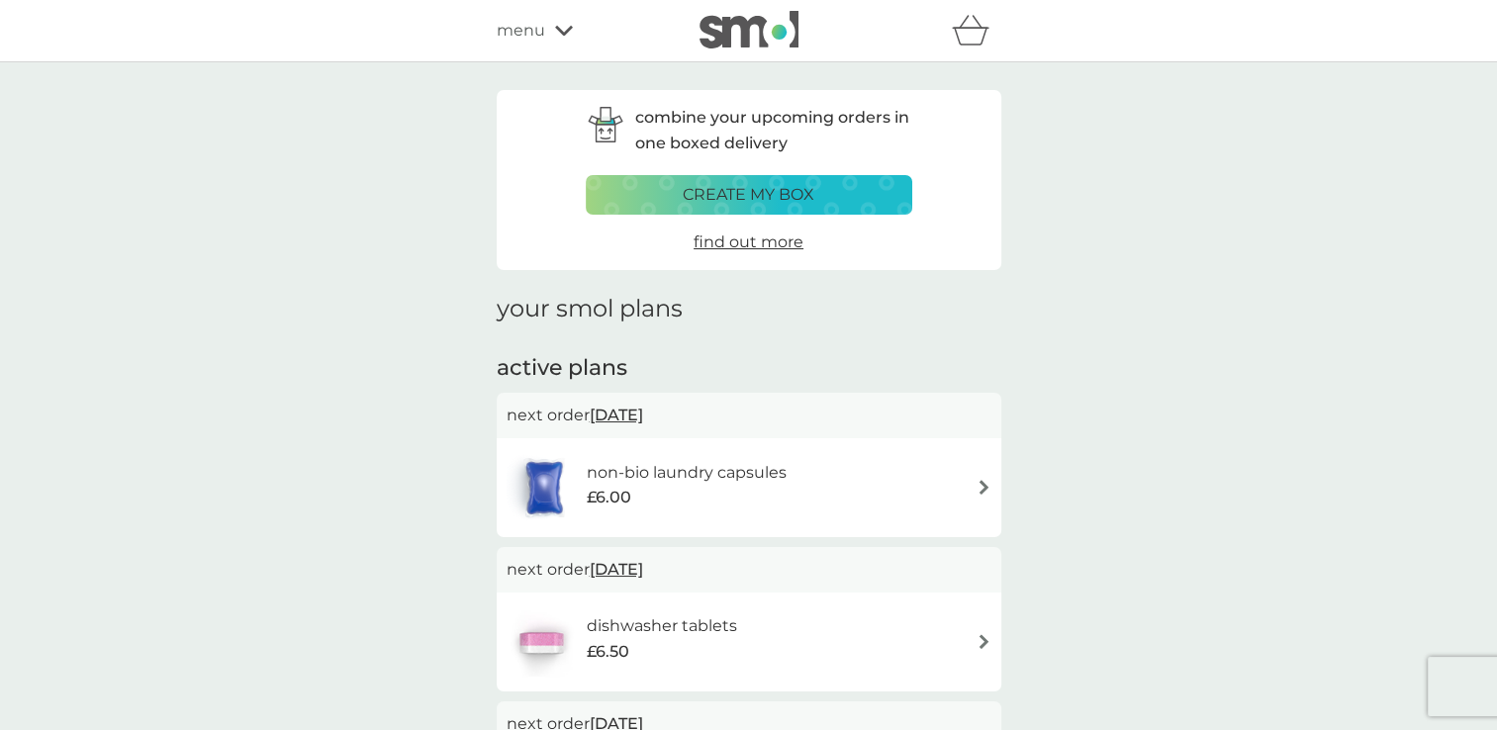
click at [563, 30] on icon at bounding box center [564, 31] width 18 height 12
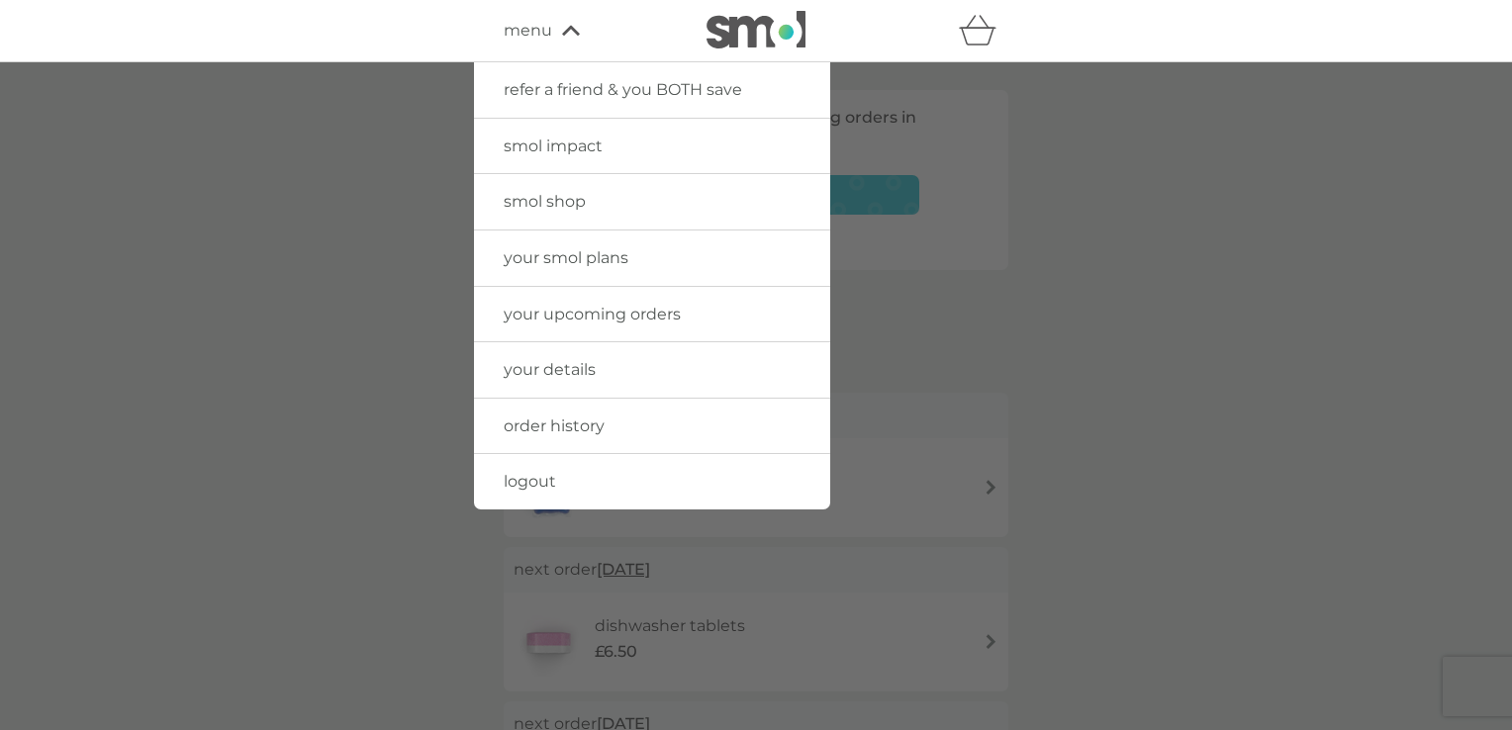
click at [560, 200] on span "smol shop" at bounding box center [545, 201] width 82 height 19
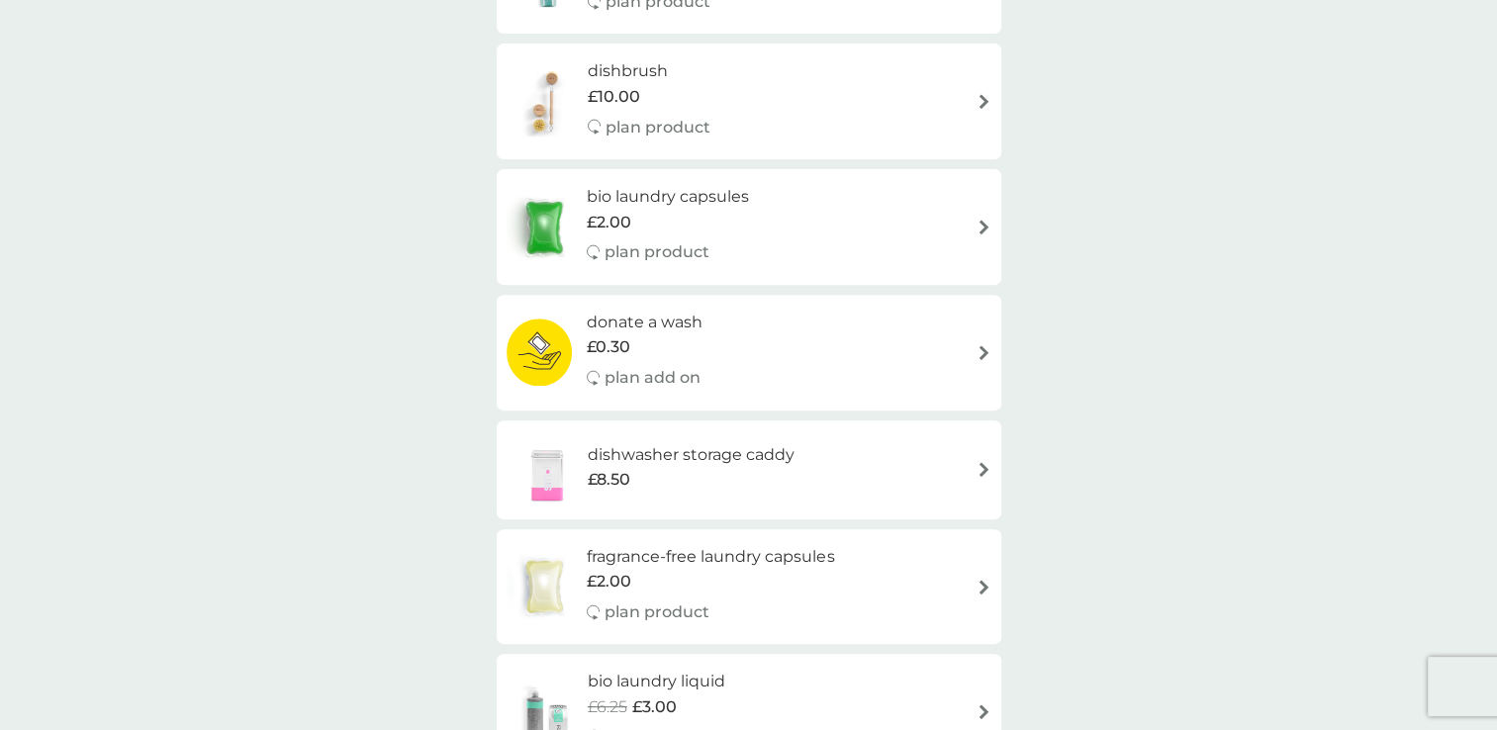
scroll to position [594, 0]
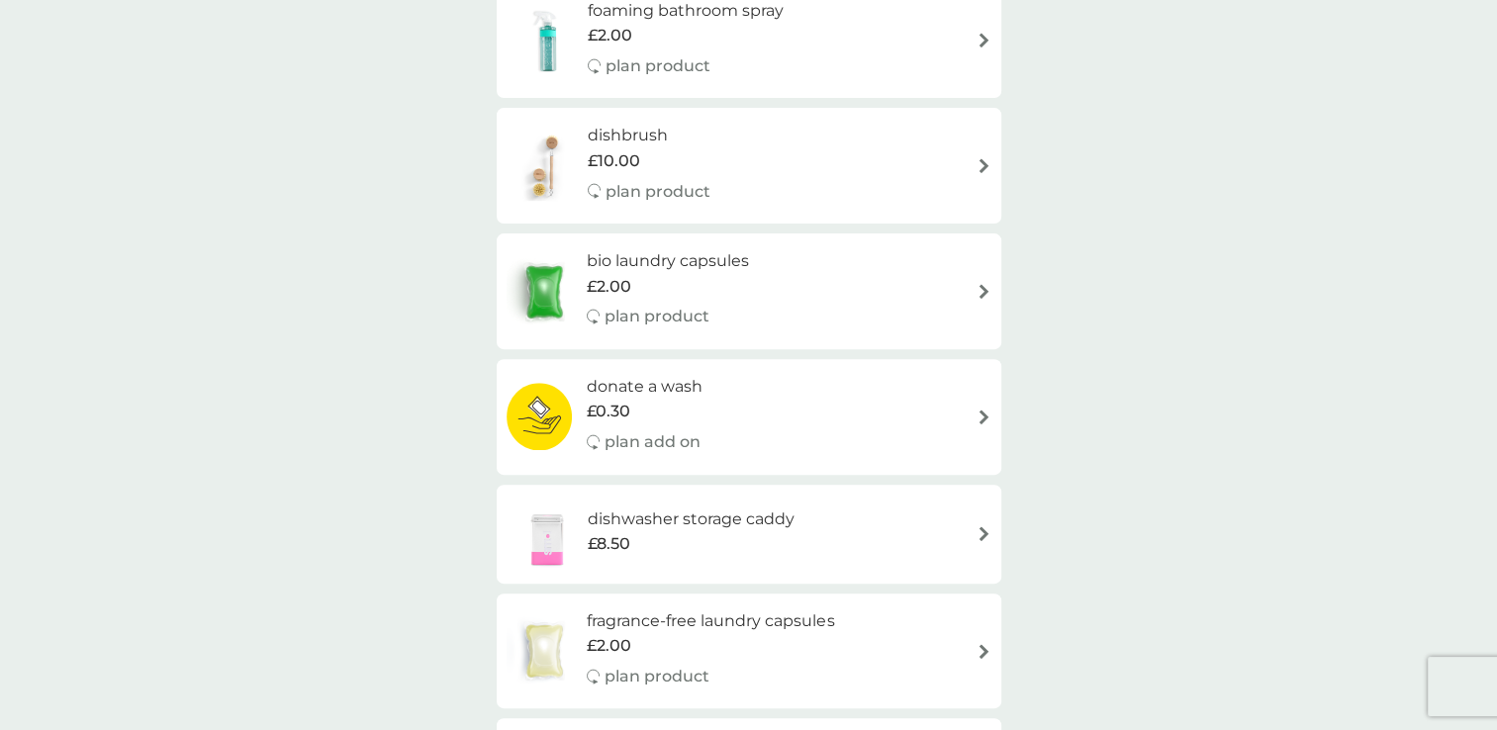
click at [973, 284] on div "bio laundry capsules £2.00 plan product" at bounding box center [749, 291] width 485 height 86
select select "42"
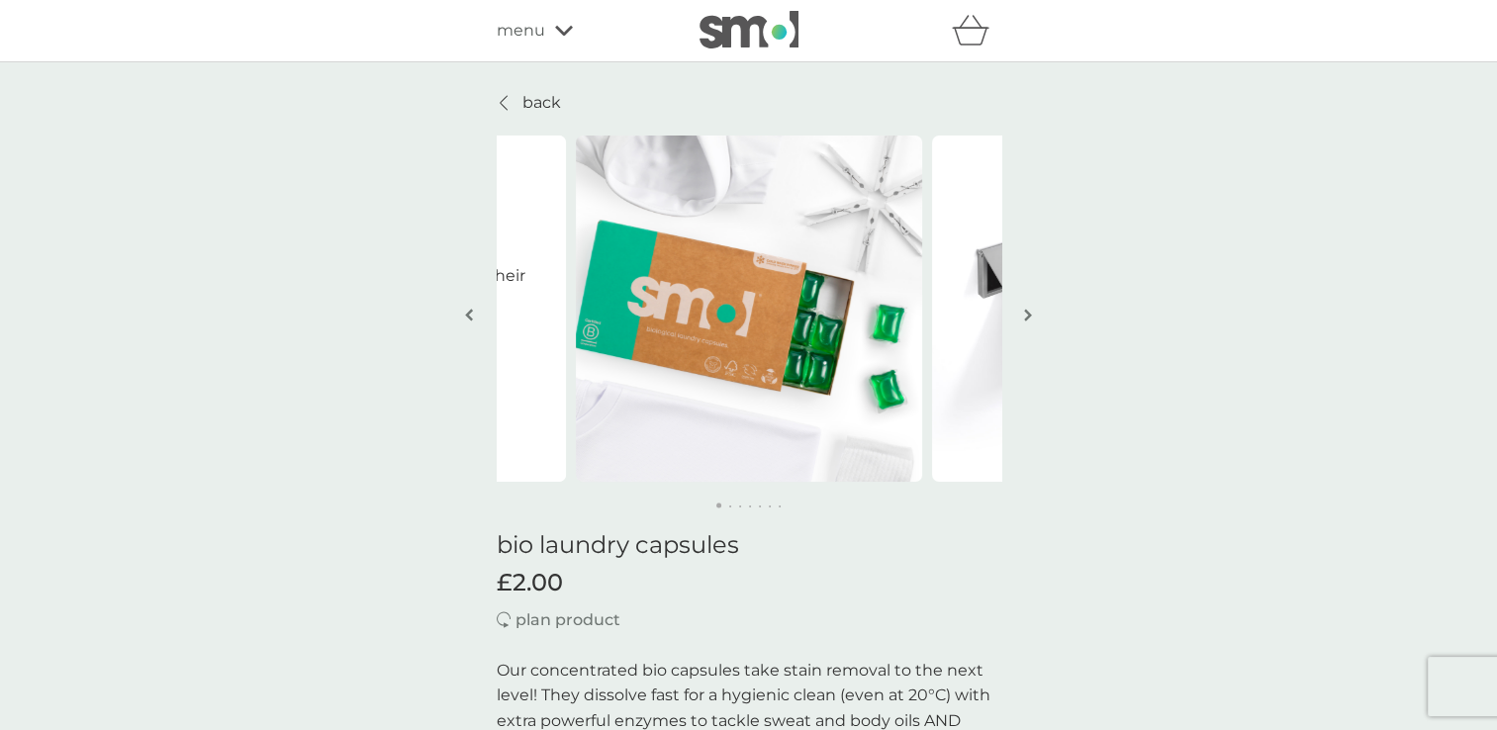
click at [1030, 305] on button "button" at bounding box center [1028, 316] width 15 height 99
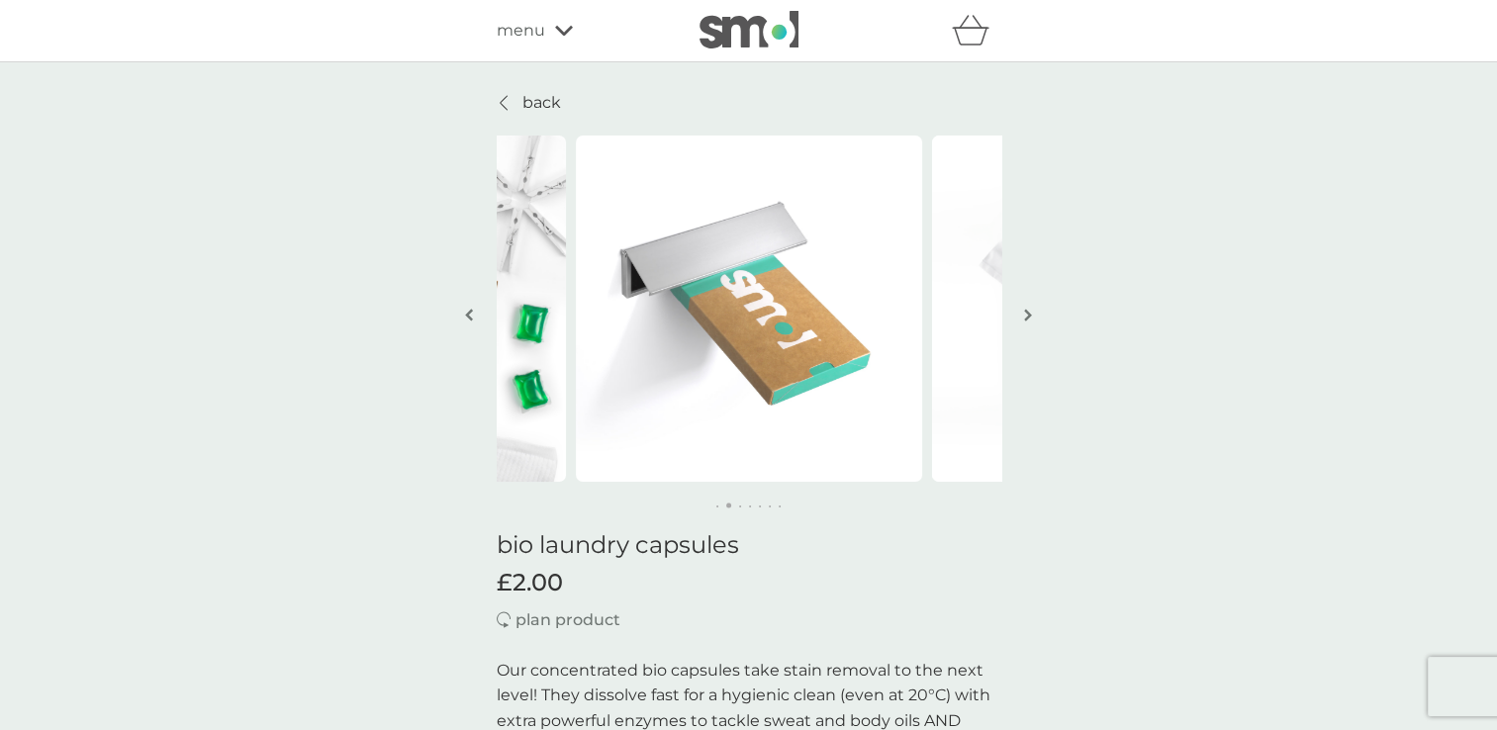
click at [1029, 305] on button "button" at bounding box center [1028, 316] width 15 height 99
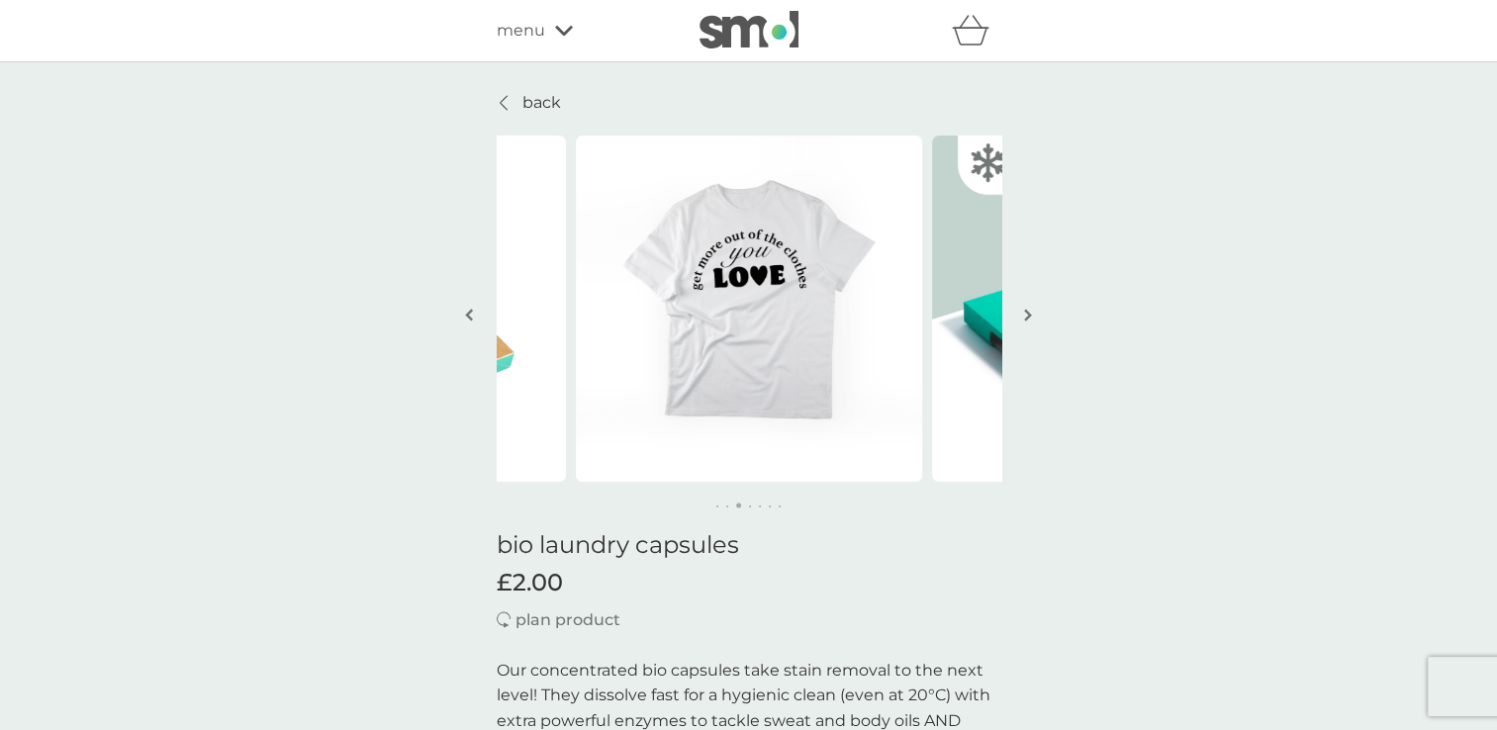
click at [1029, 305] on button "button" at bounding box center [1028, 316] width 15 height 99
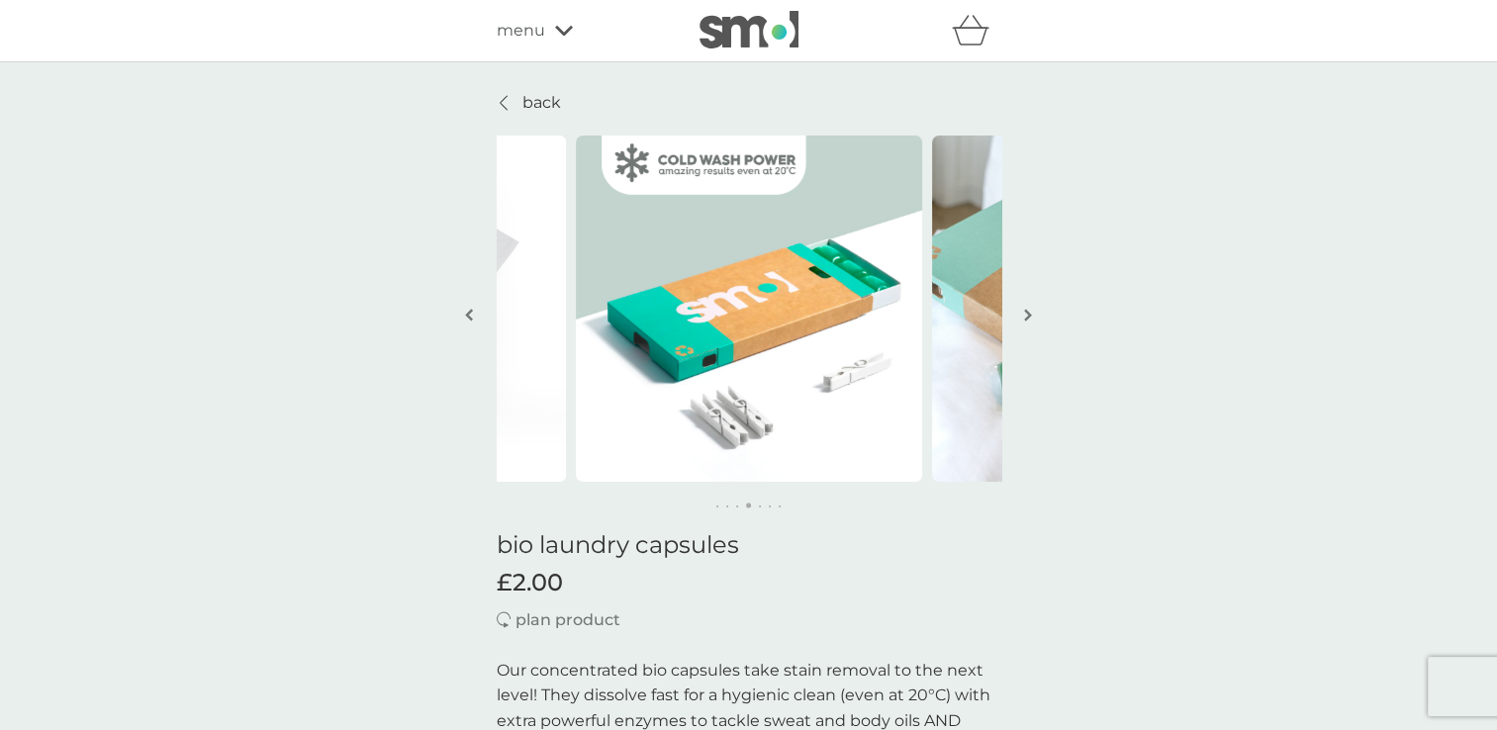
click at [462, 307] on button "button" at bounding box center [469, 316] width 15 height 99
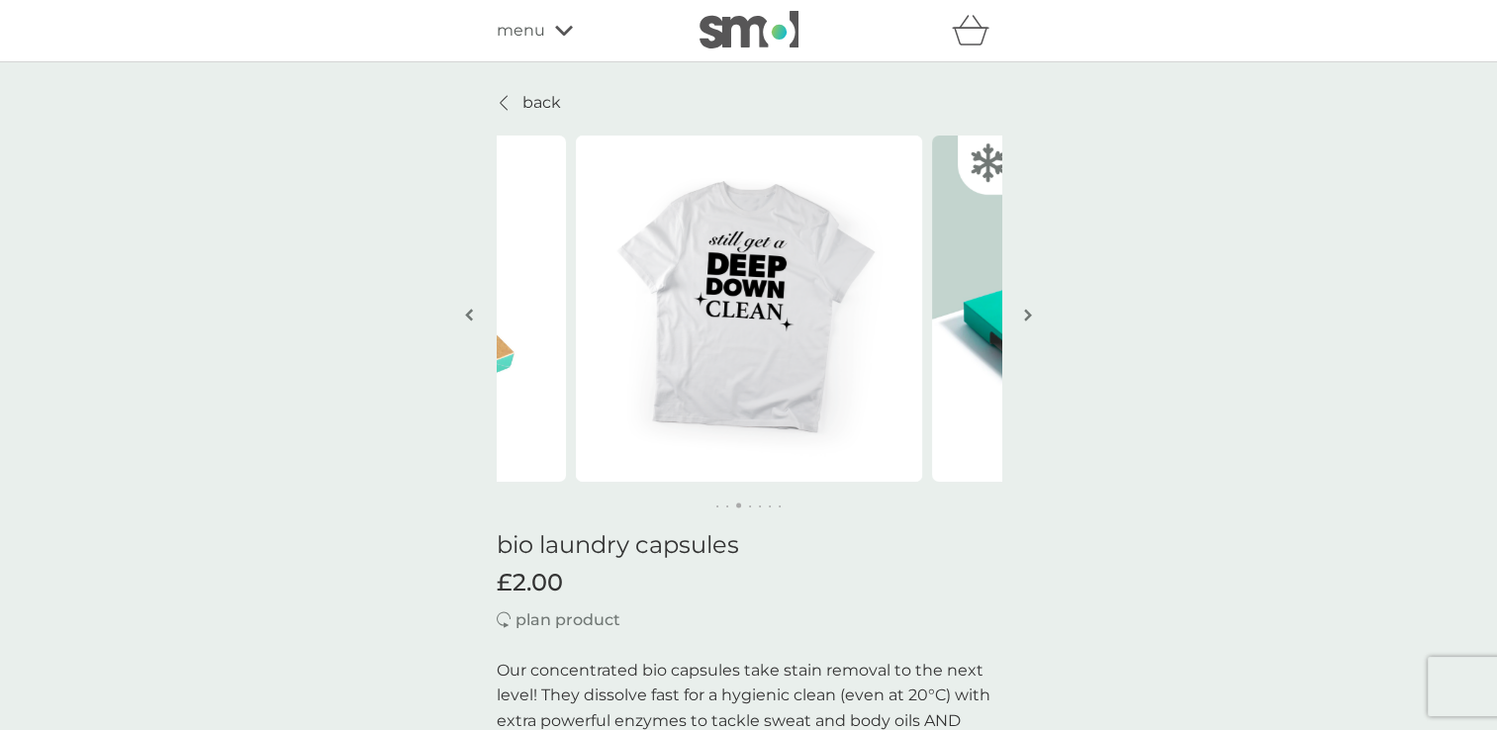
click at [1024, 316] on img "button" at bounding box center [1028, 315] width 8 height 15
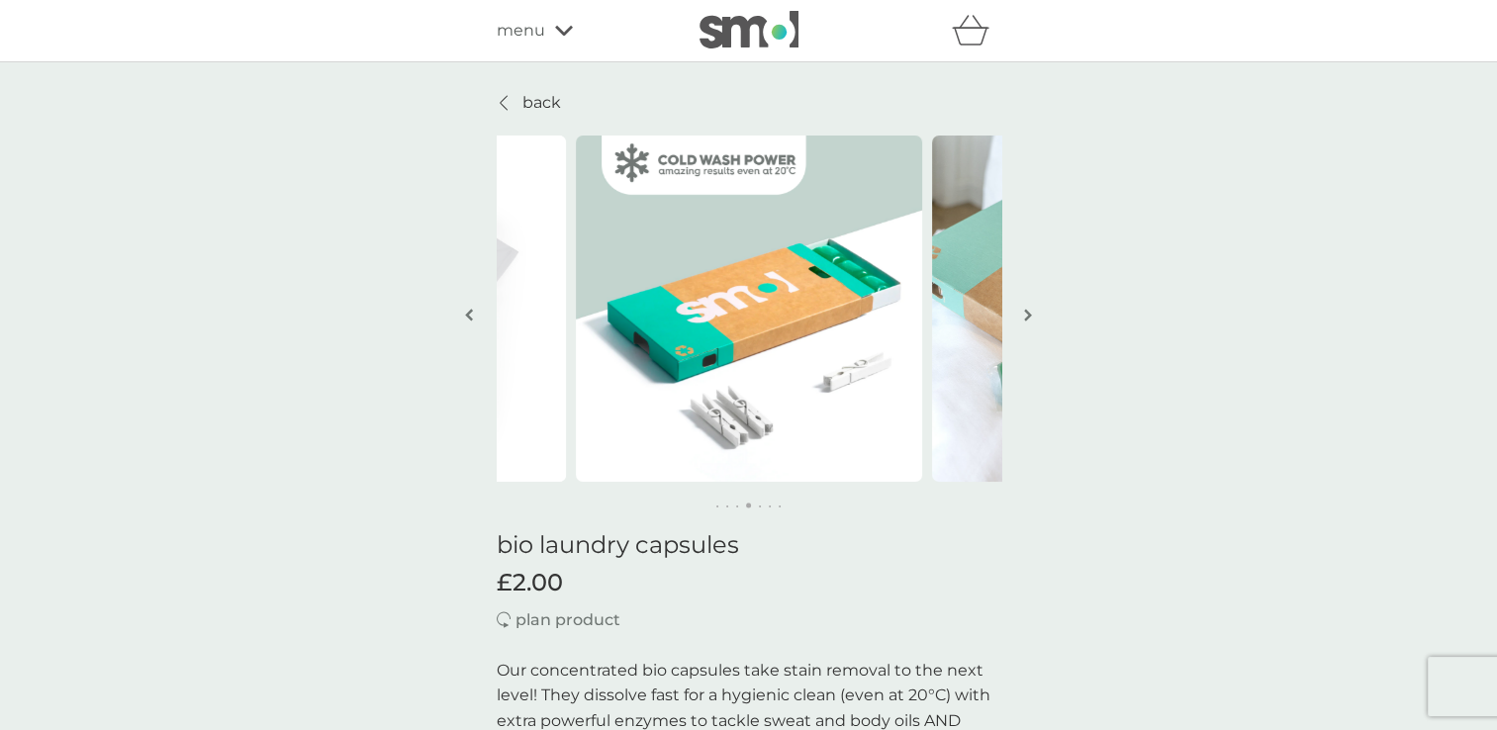
click at [1024, 313] on img "button" at bounding box center [1028, 315] width 8 height 15
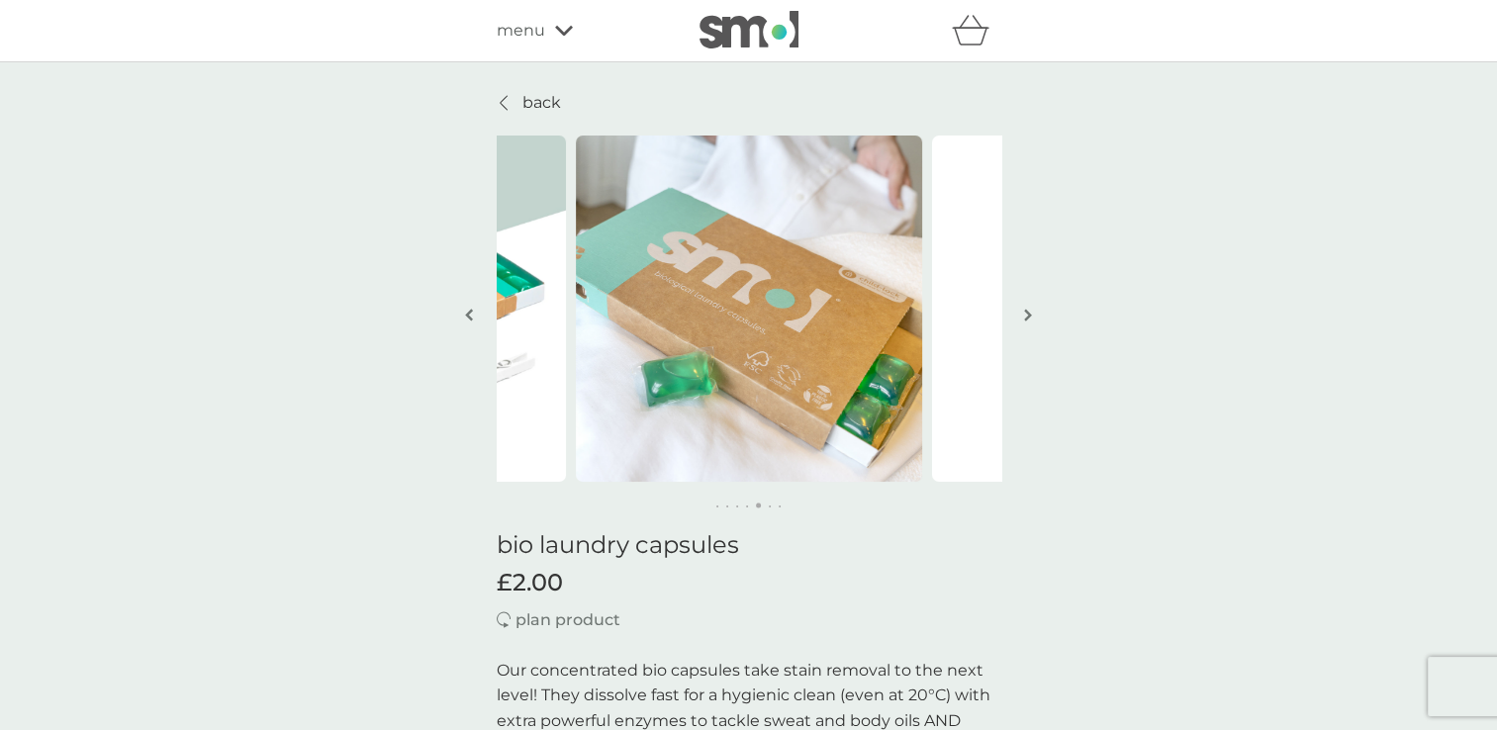
click at [1024, 313] on img "button" at bounding box center [1028, 315] width 8 height 15
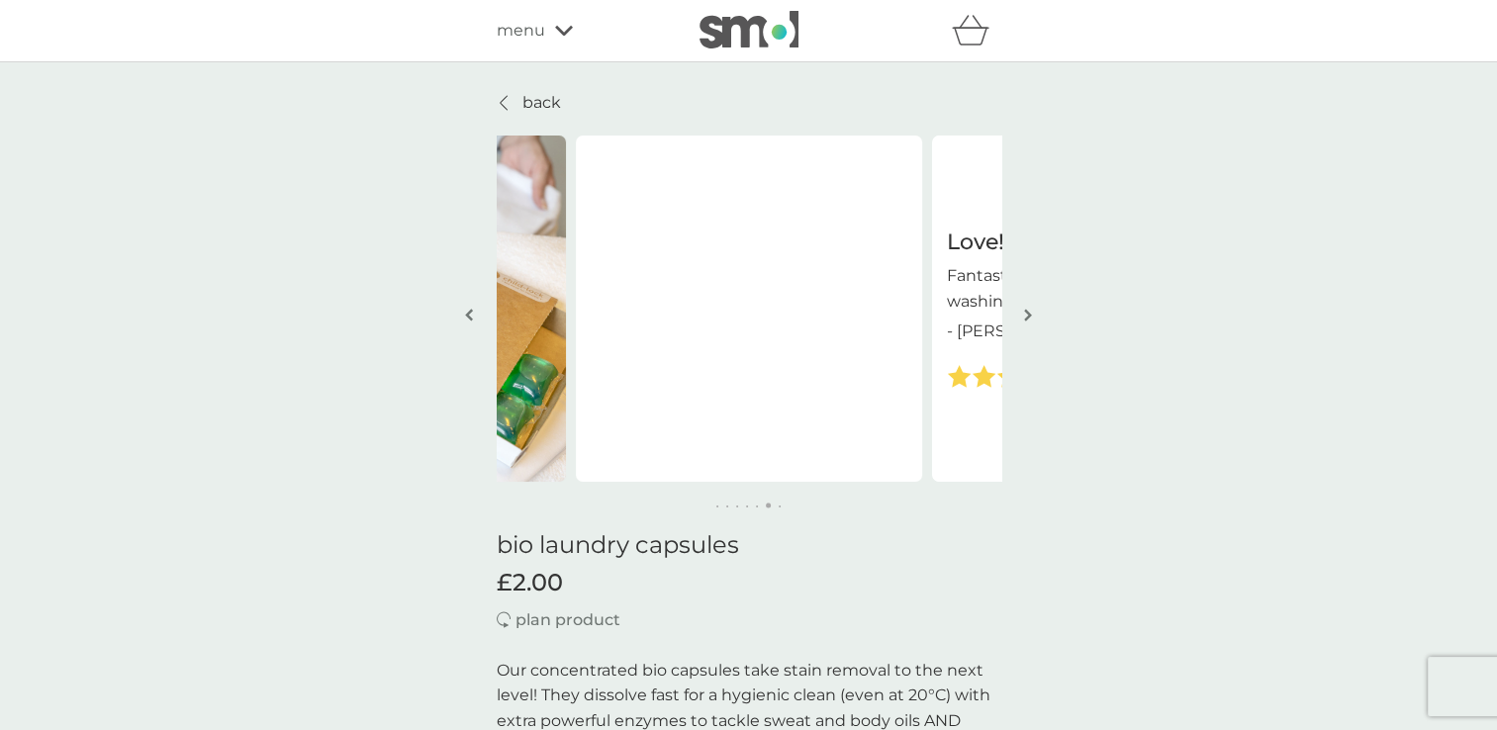
click at [1024, 313] on img "button" at bounding box center [1028, 315] width 8 height 15
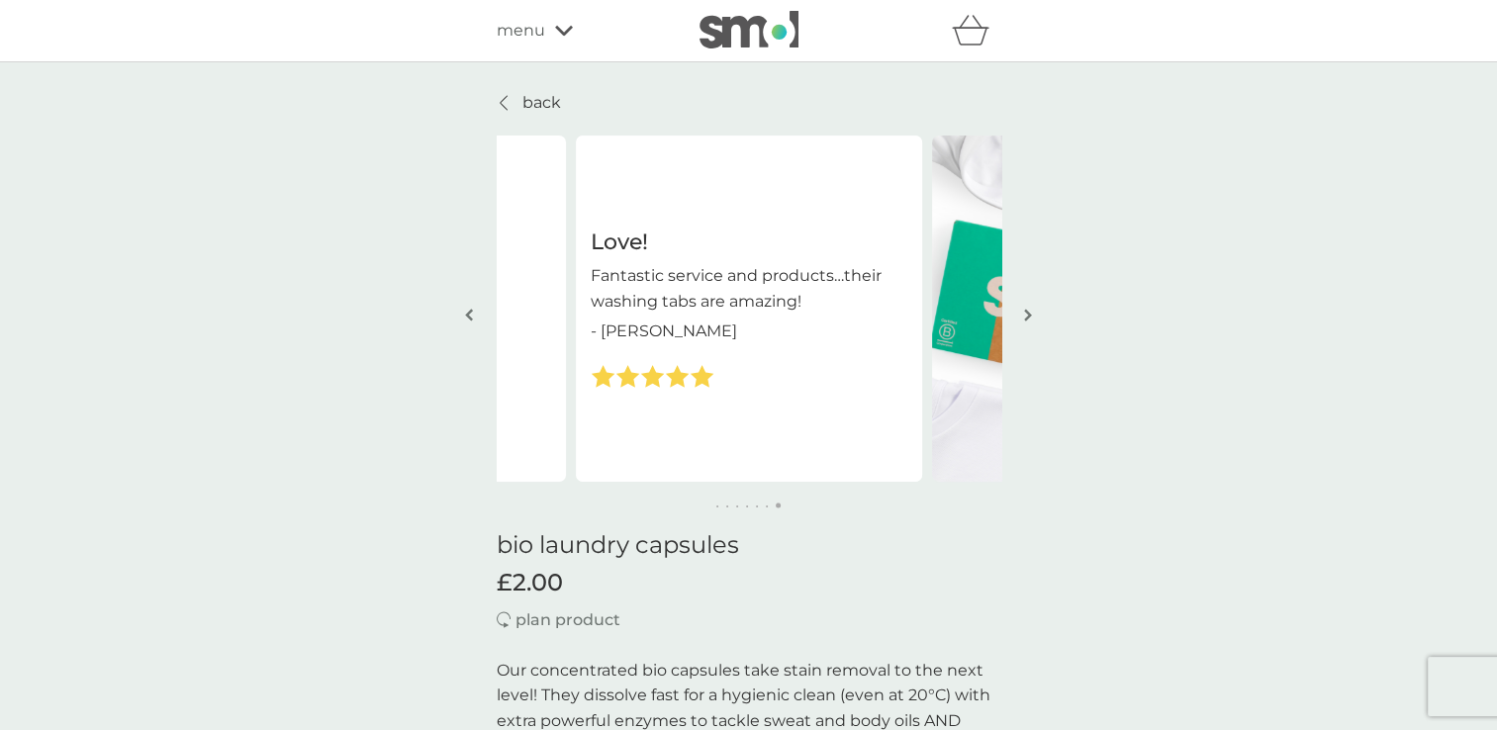
click at [1024, 313] on img "button" at bounding box center [1028, 315] width 8 height 15
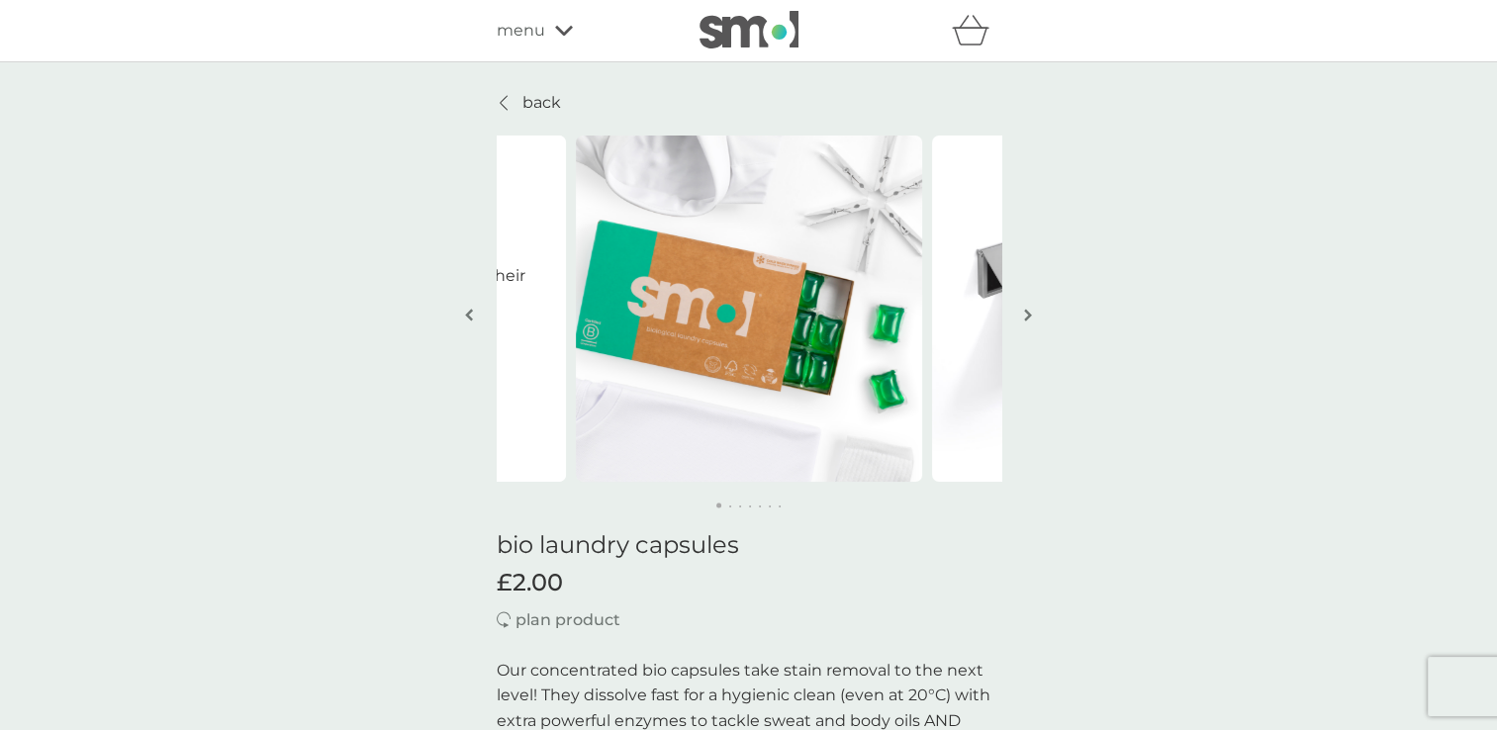
click at [1024, 313] on img "button" at bounding box center [1028, 315] width 8 height 15
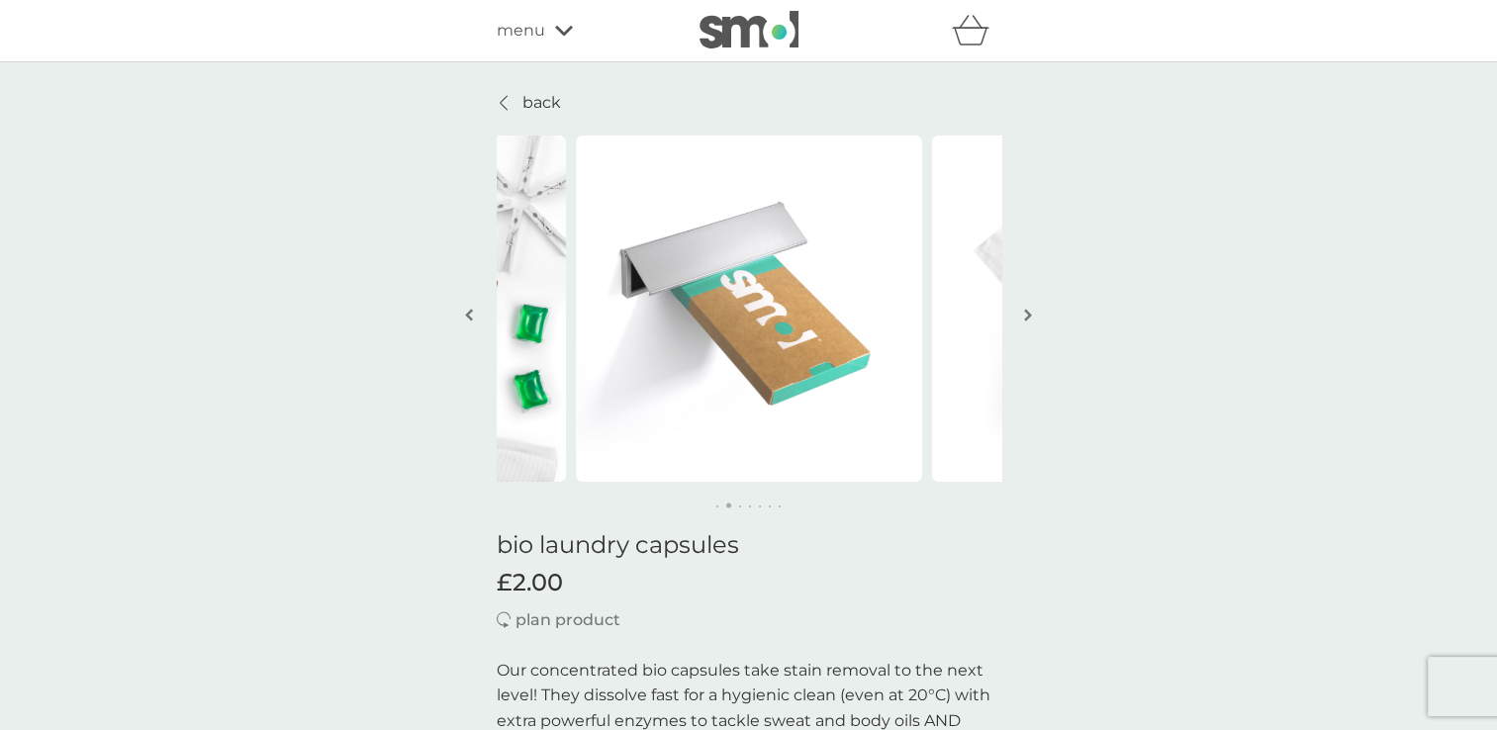
click at [555, 34] on icon at bounding box center [564, 31] width 18 height 12
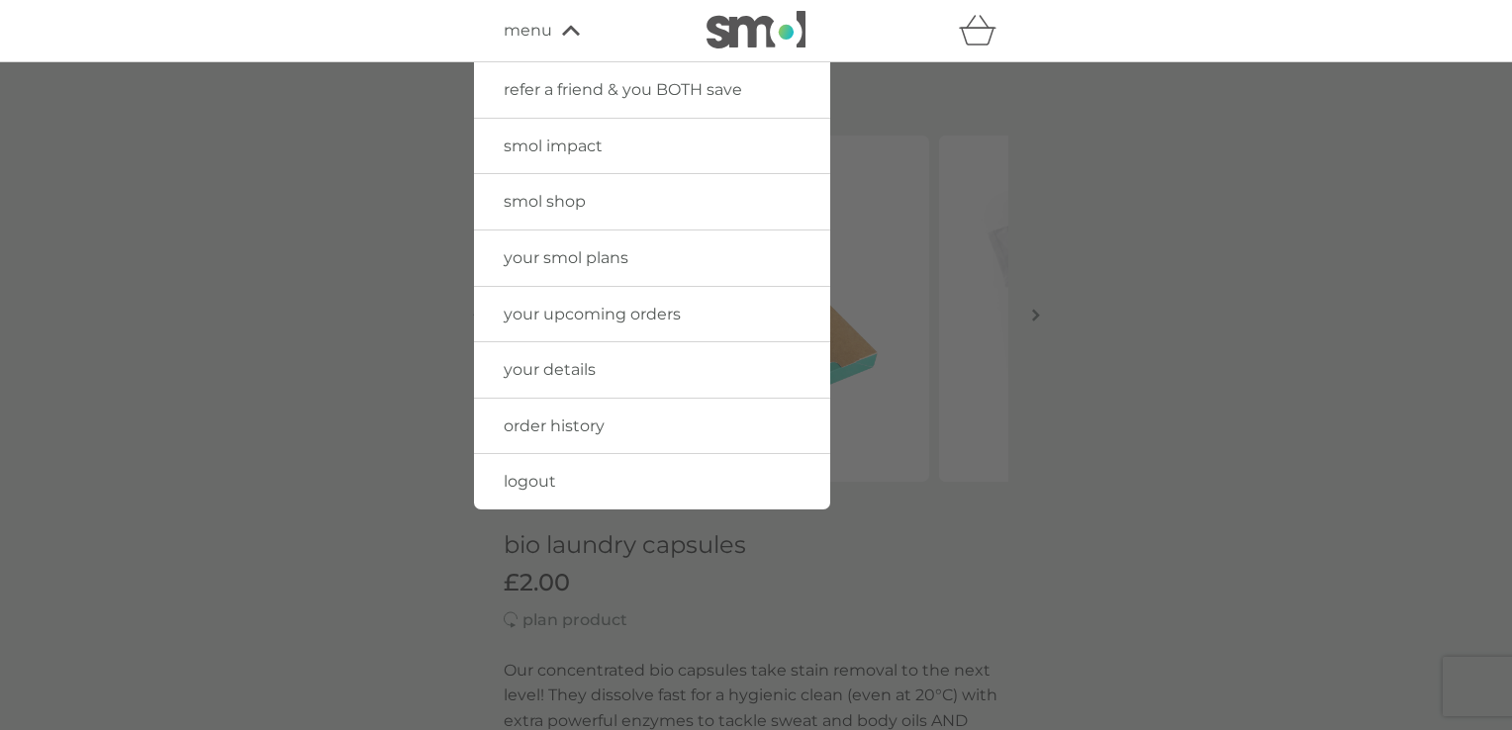
click at [574, 260] on span "your smol plans" at bounding box center [566, 257] width 125 height 19
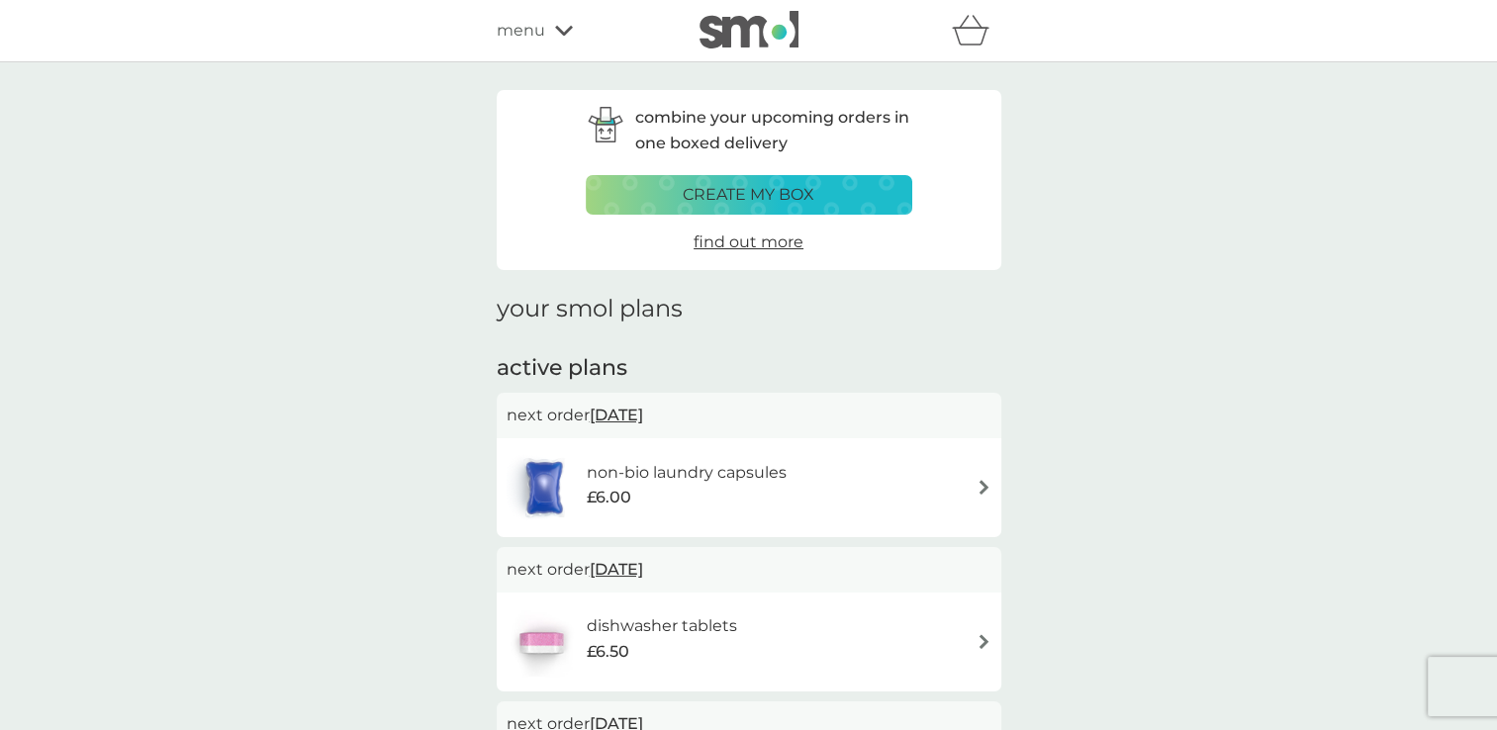
click at [971, 491] on div "non-bio laundry capsules £6.00" at bounding box center [749, 487] width 485 height 69
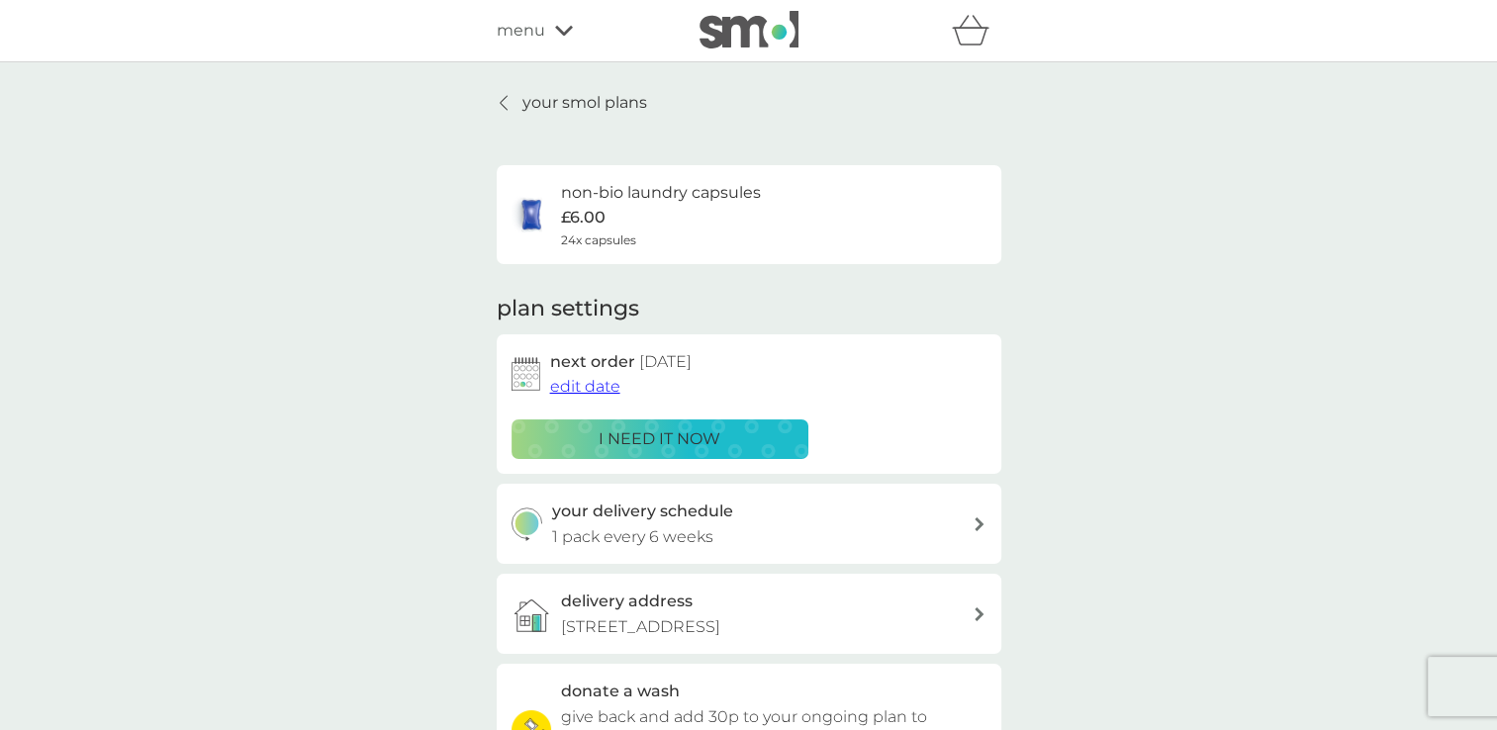
click at [503, 101] on icon at bounding box center [504, 103] width 8 height 16
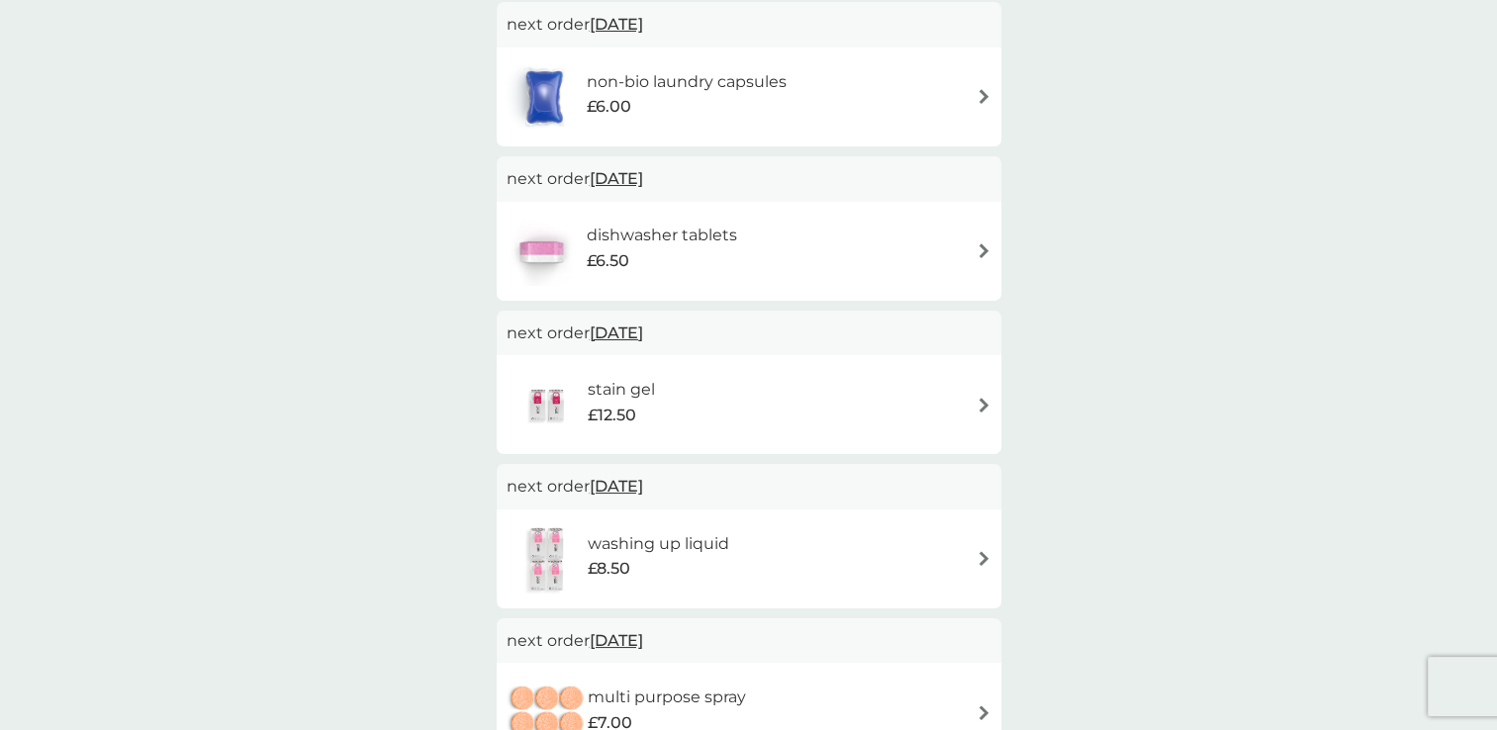
scroll to position [396, 0]
